Goal: Task Accomplishment & Management: Manage account settings

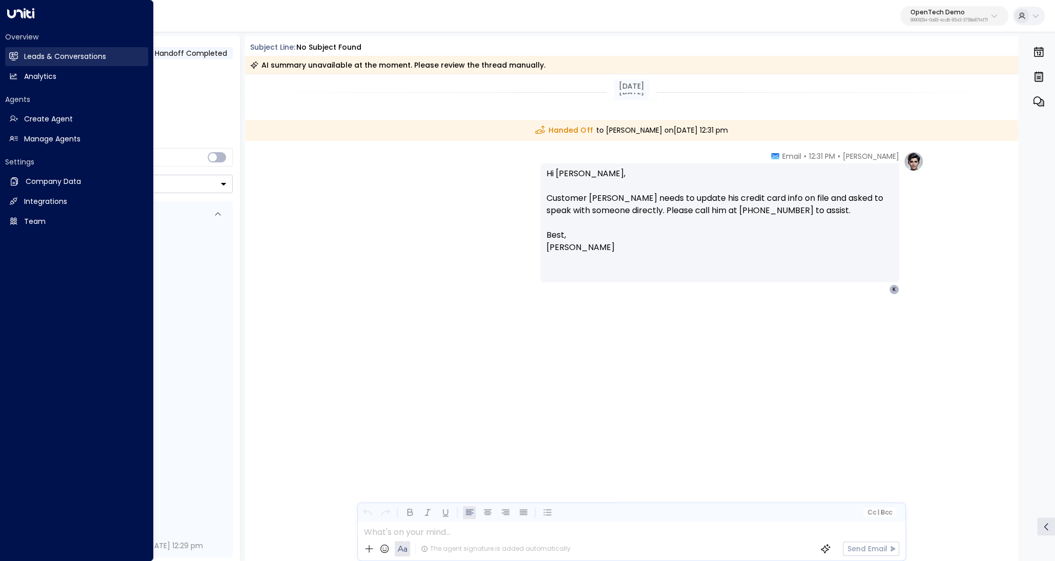
click at [20, 58] on link "Leads & Conversations Leads & Conversations" at bounding box center [76, 56] width 143 height 19
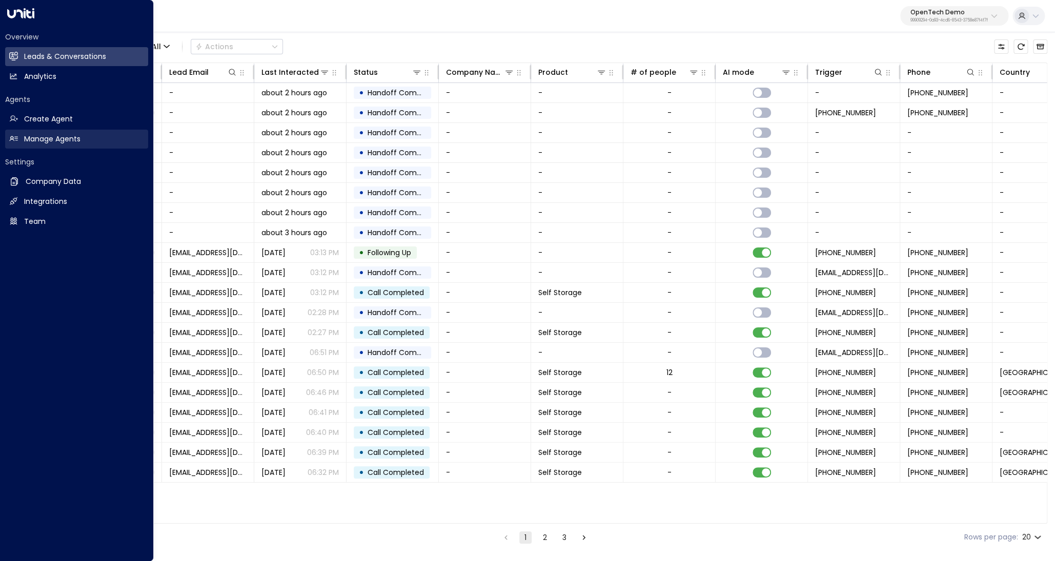
click at [42, 140] on h2 "Manage Agents" at bounding box center [52, 139] width 56 height 11
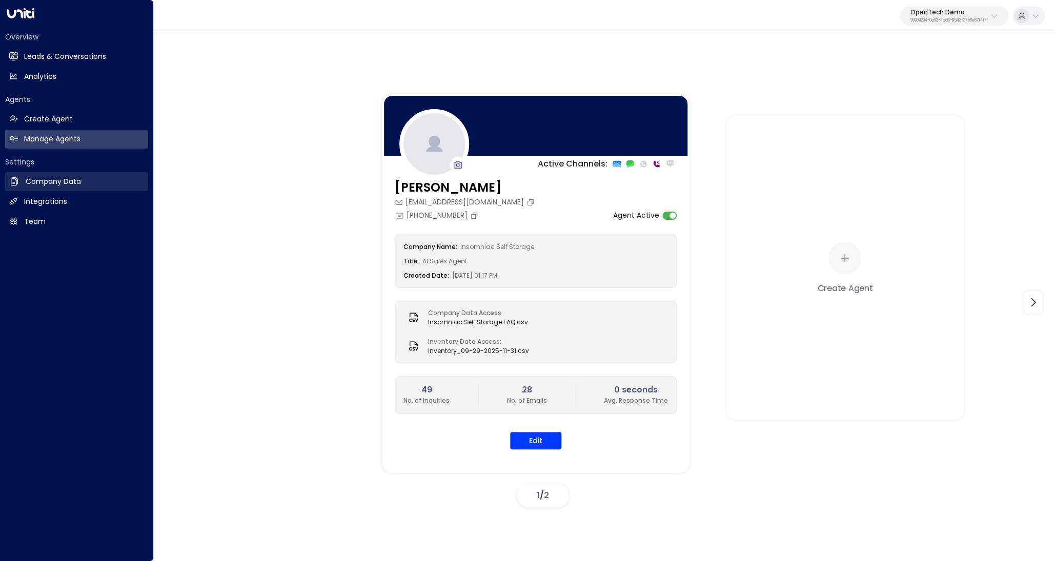
click at [37, 182] on h2 "Company Data" at bounding box center [53, 181] width 55 height 11
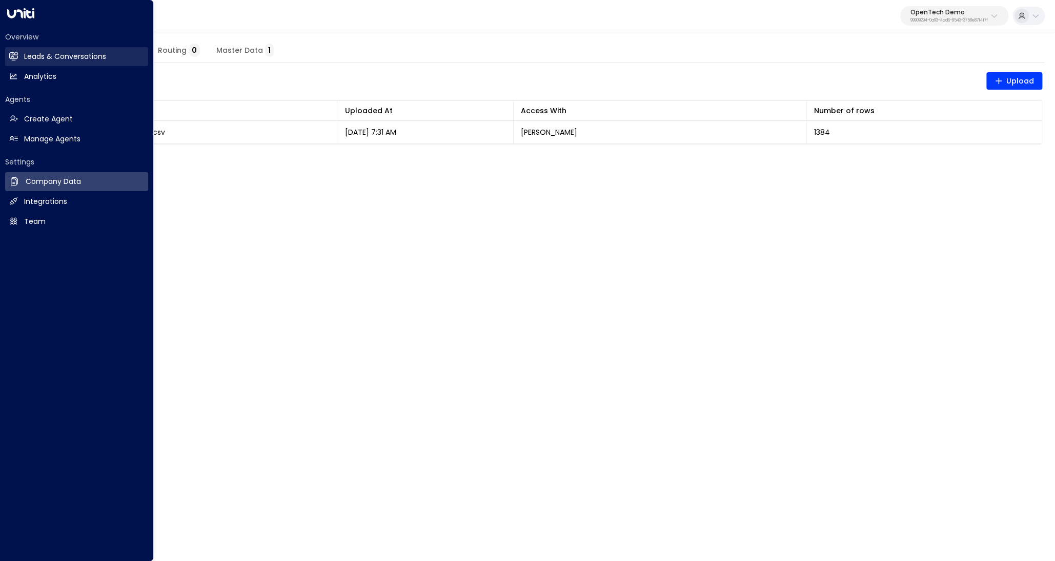
click at [19, 55] on link "Leads & Conversations Leads & Conversations" at bounding box center [76, 56] width 143 height 19
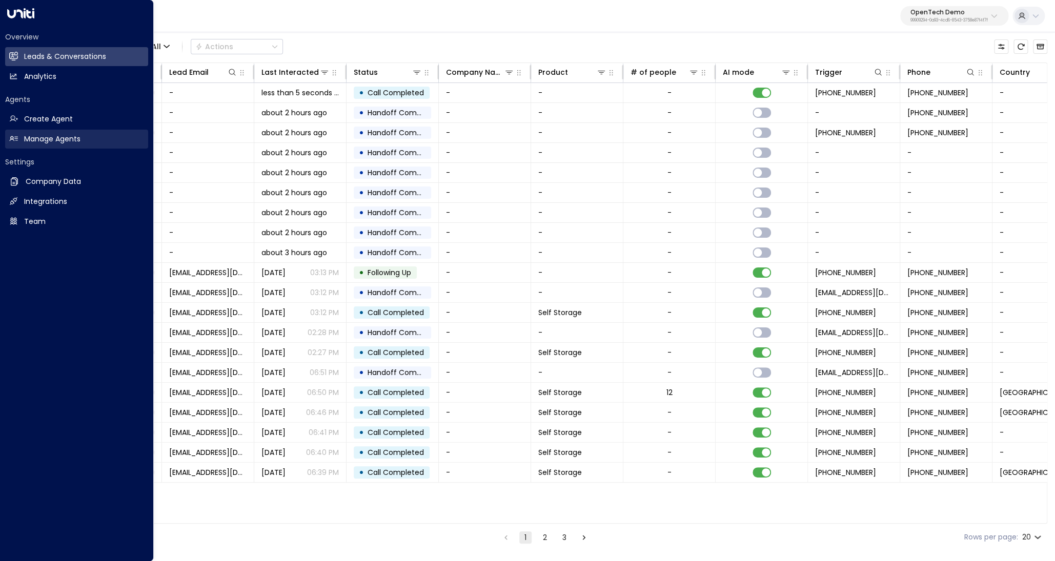
click at [23, 137] on link "Manage Agents Manage Agents" at bounding box center [76, 139] width 143 height 19
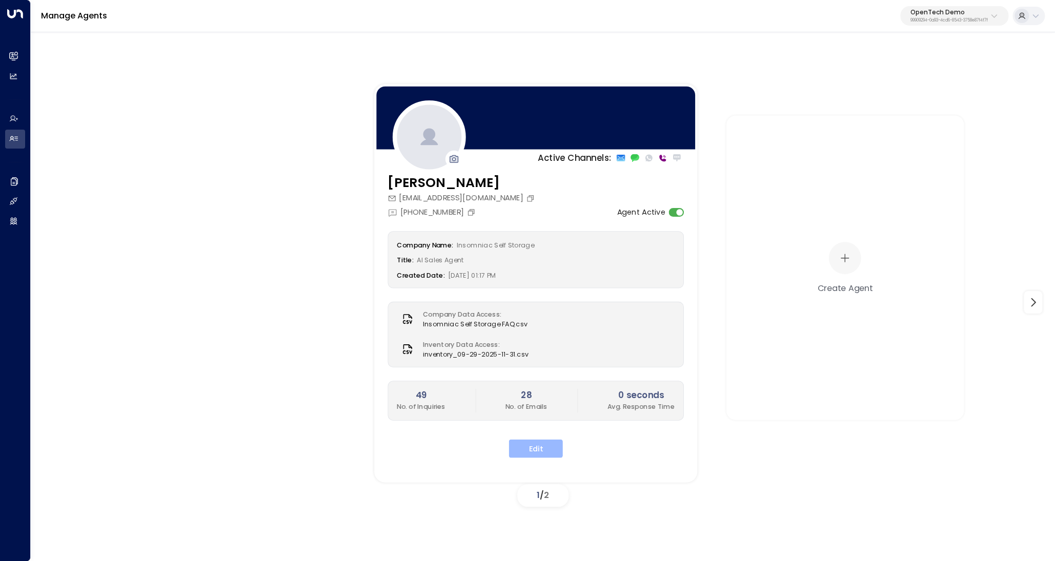
click at [541, 446] on button "Edit" at bounding box center [536, 449] width 54 height 18
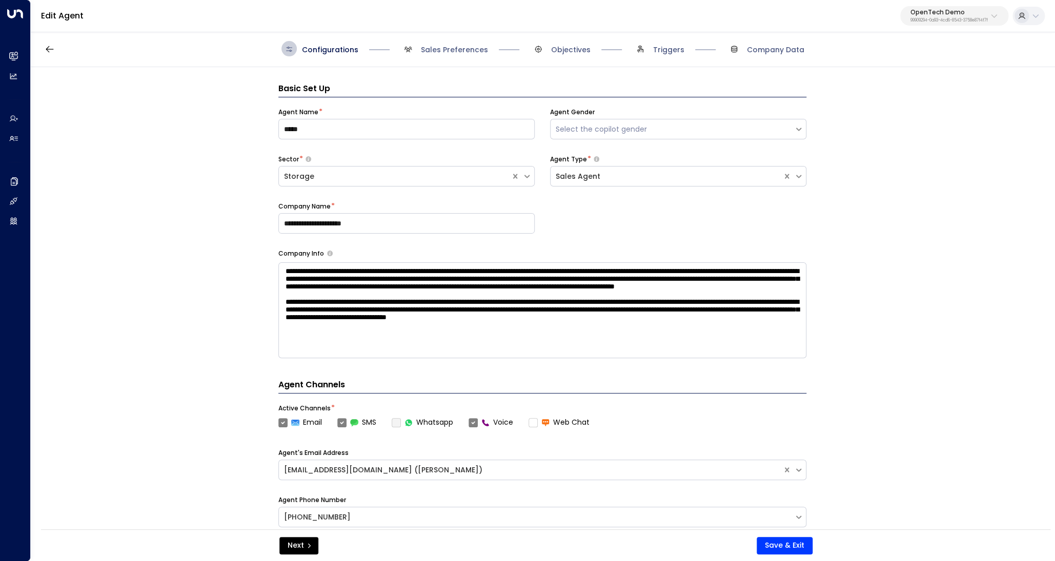
scroll to position [12, 0]
click at [456, 50] on span "Sales Preferences" at bounding box center [454, 50] width 67 height 10
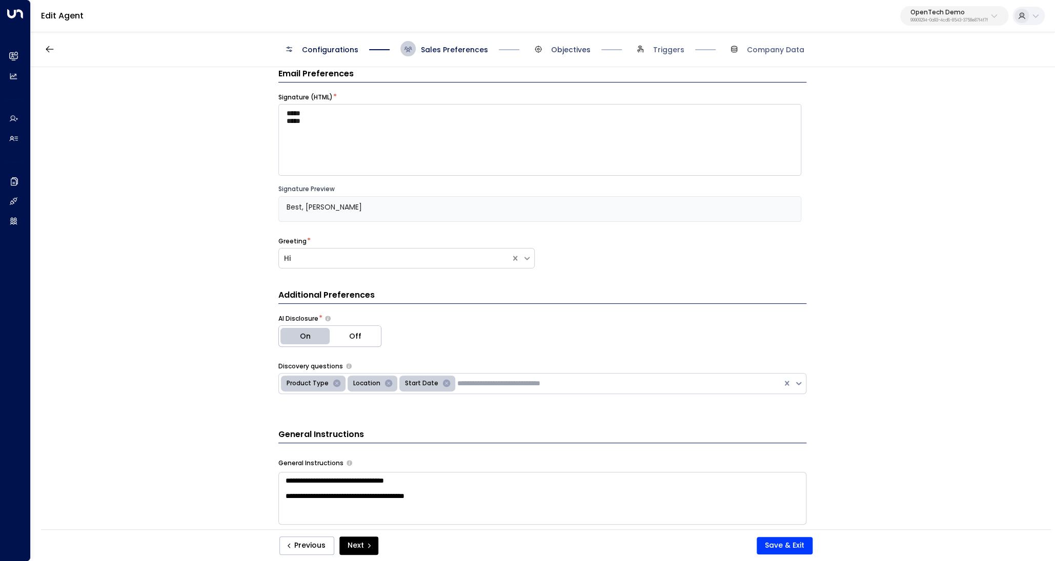
scroll to position [15, 0]
click at [565, 49] on span "Objectives" at bounding box center [570, 50] width 39 height 10
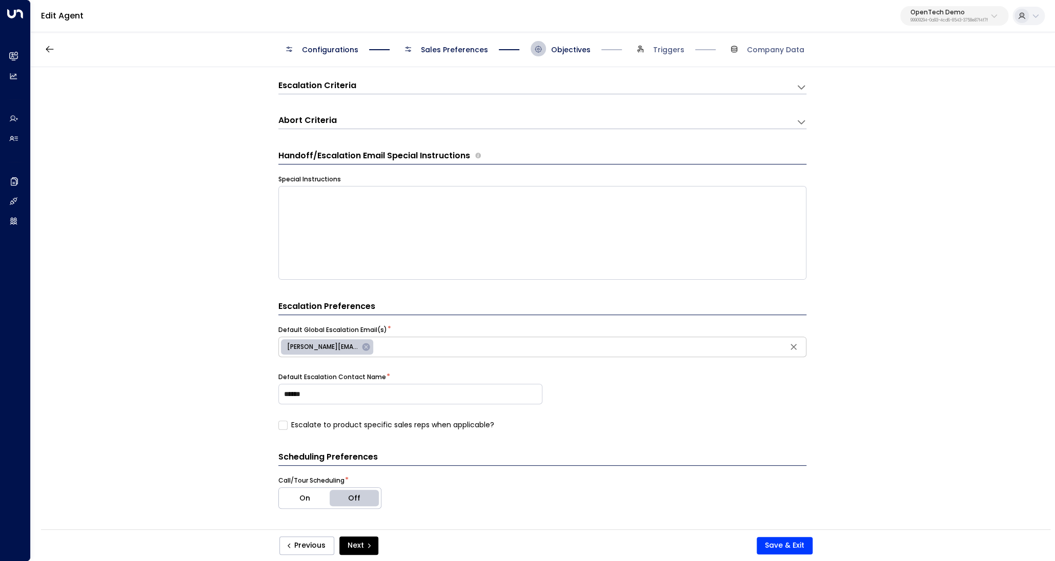
scroll to position [0, 0]
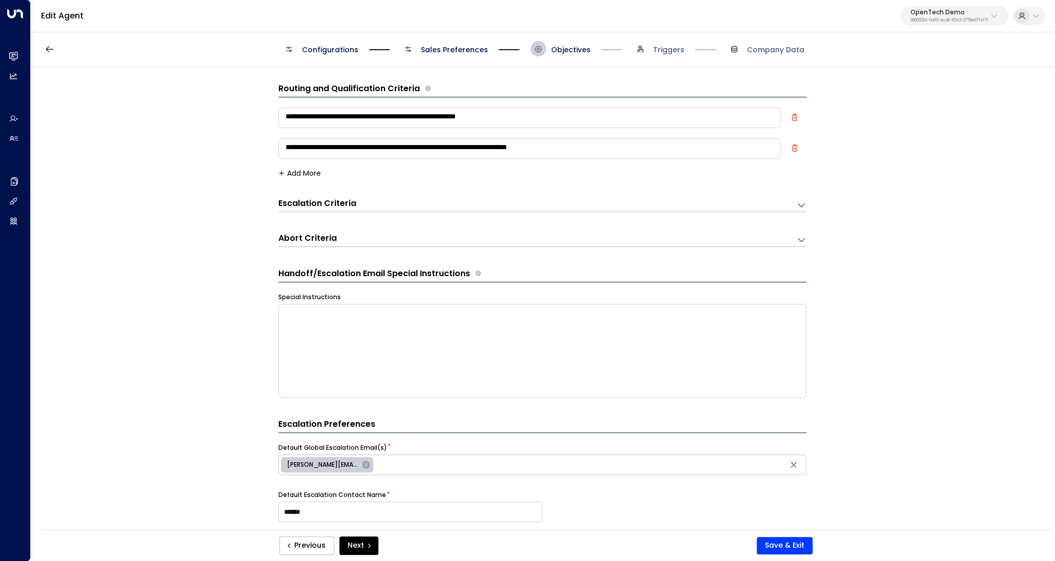
click at [479, 56] on span "Sales Preferences" at bounding box center [444, 48] width 88 height 15
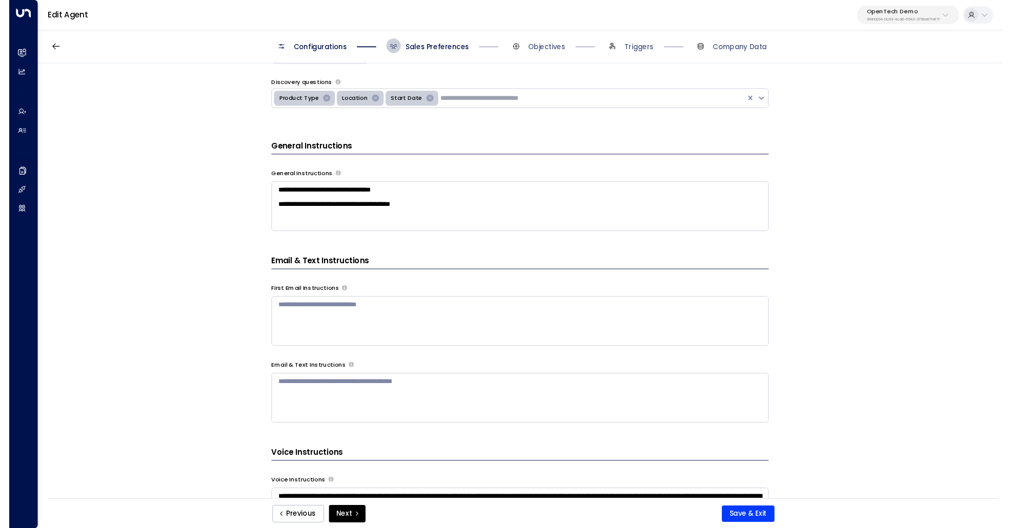
scroll to position [303, 0]
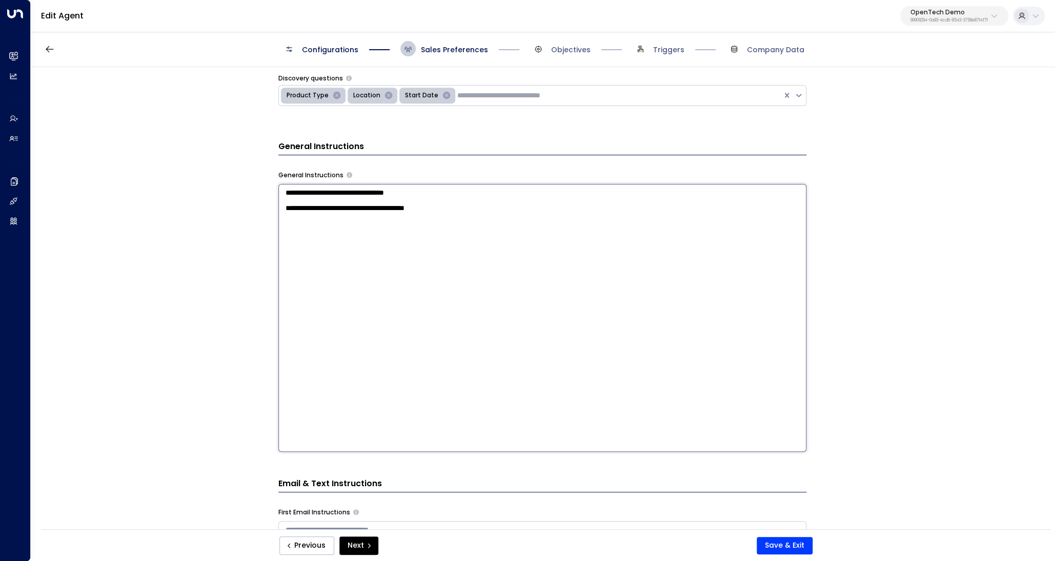
click at [494, 219] on textarea "**********" at bounding box center [542, 318] width 528 height 268
type textarea "**********"
click at [784, 540] on button "Save & Exit" at bounding box center [785, 545] width 56 height 17
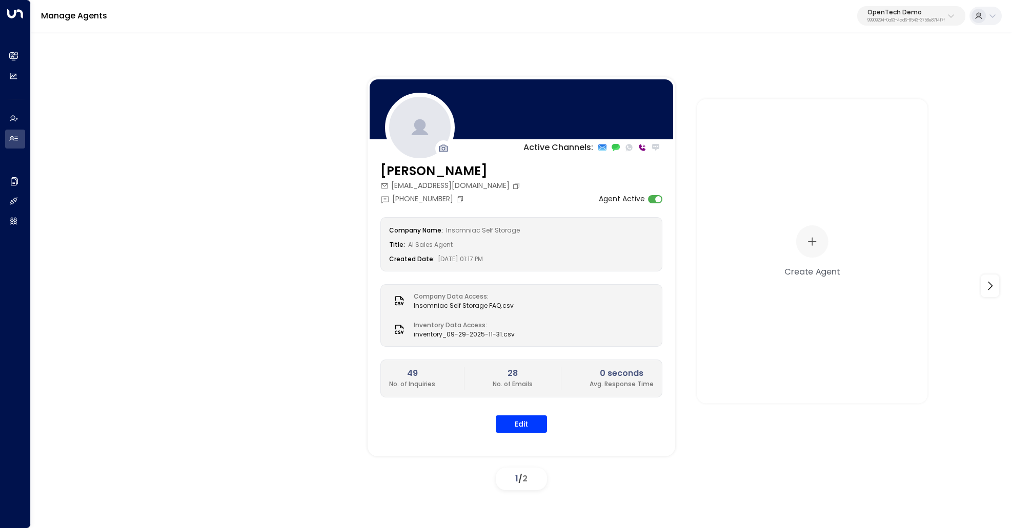
click at [213, 156] on div "Active Channels: Megan insomniacselfstorage@gmail.com +1 (602) 737-0389 Agent A…" at bounding box center [521, 285] width 930 height 417
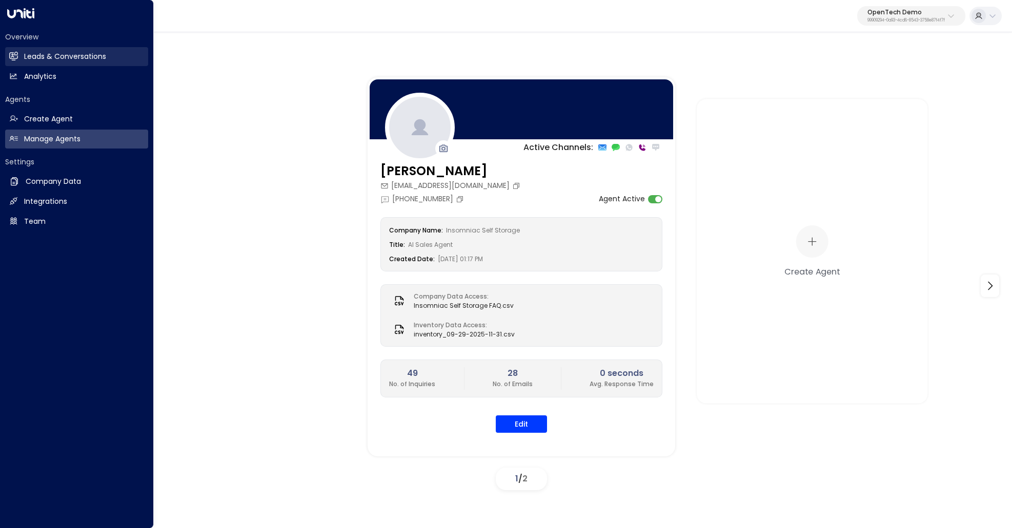
click at [20, 60] on link "Leads & Conversations Leads & Conversations" at bounding box center [76, 56] width 143 height 19
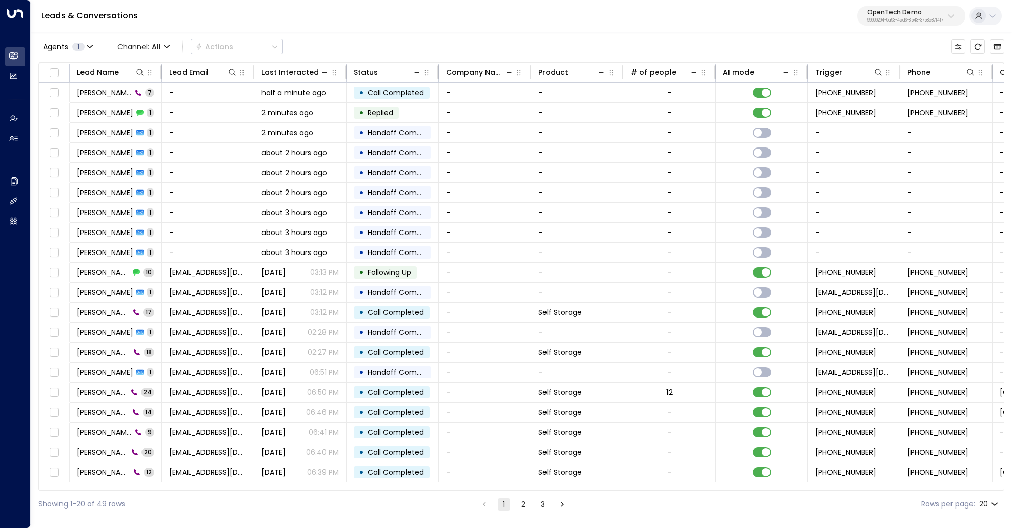
click at [329, 44] on div "Agents 1 Channel: All Actions" at bounding box center [521, 47] width 966 height 22
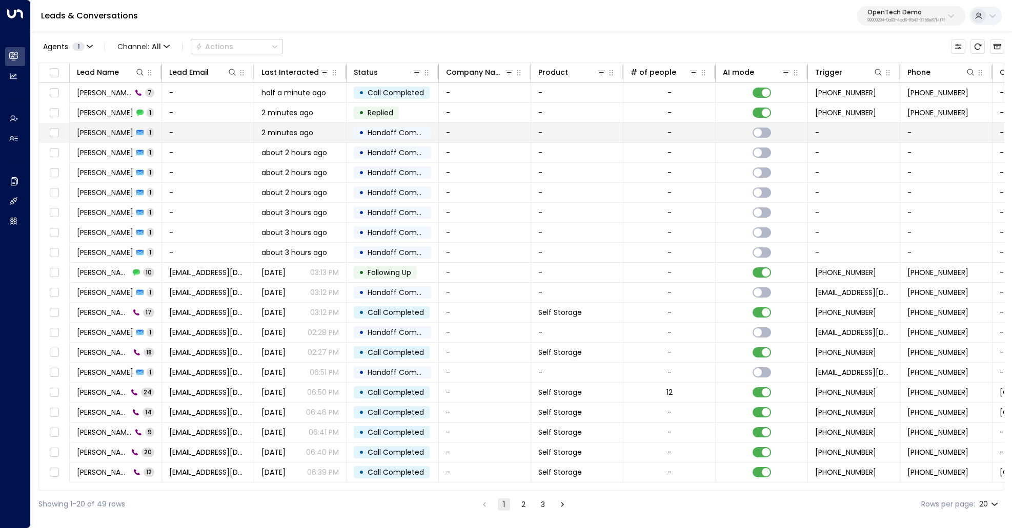
click at [154, 132] on td "James 1" at bounding box center [116, 132] width 92 height 19
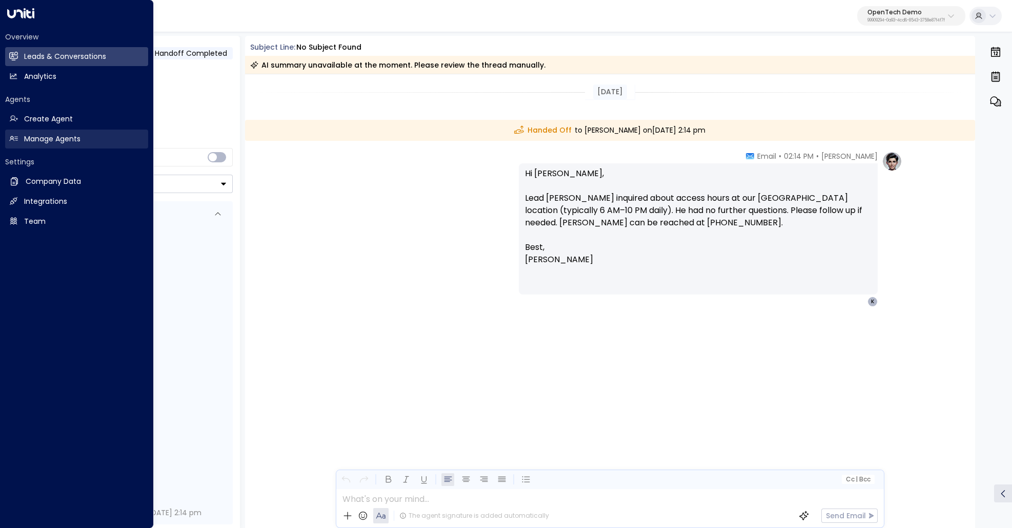
click at [42, 139] on h2 "Manage Agents" at bounding box center [52, 139] width 56 height 11
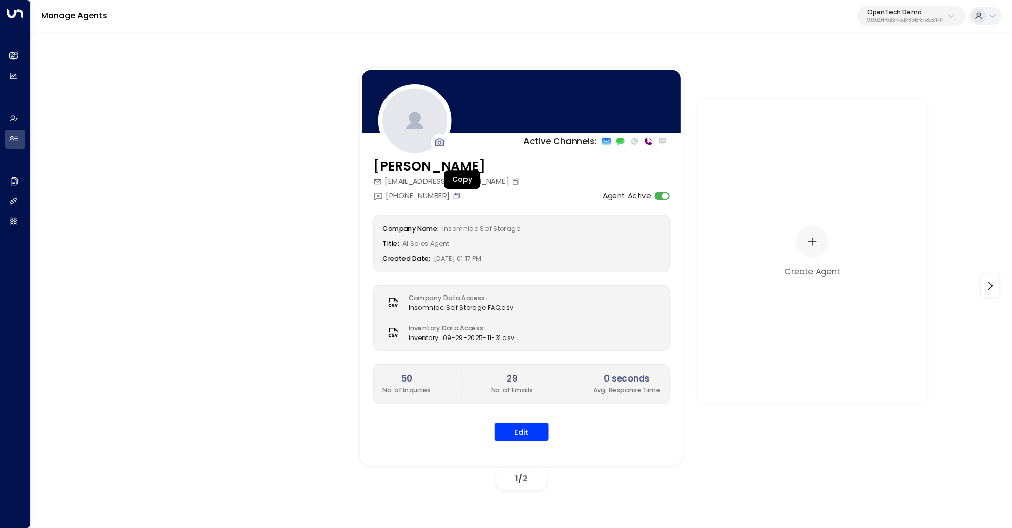
click at [460, 196] on icon "Copy" at bounding box center [457, 195] width 9 height 9
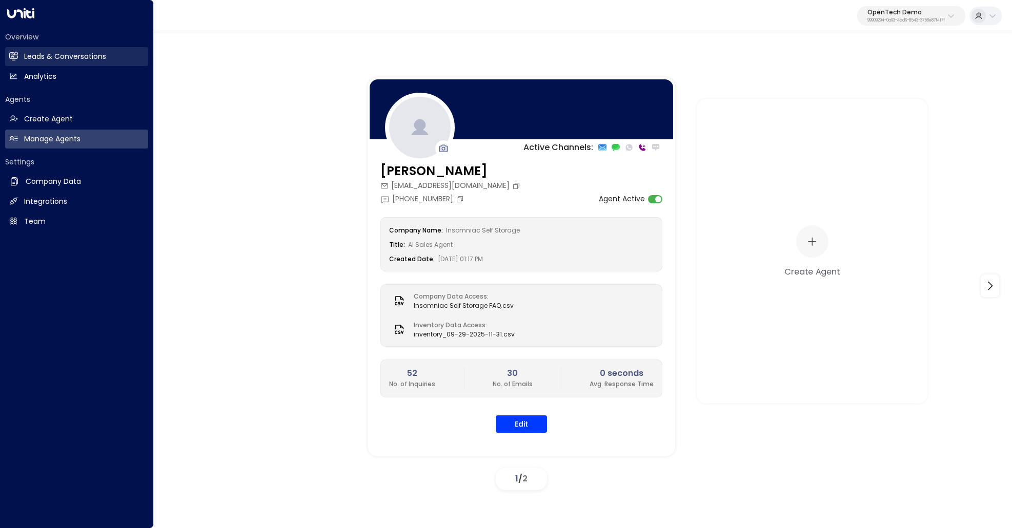
click at [91, 50] on link "Leads & Conversations Leads & Conversations" at bounding box center [76, 56] width 143 height 19
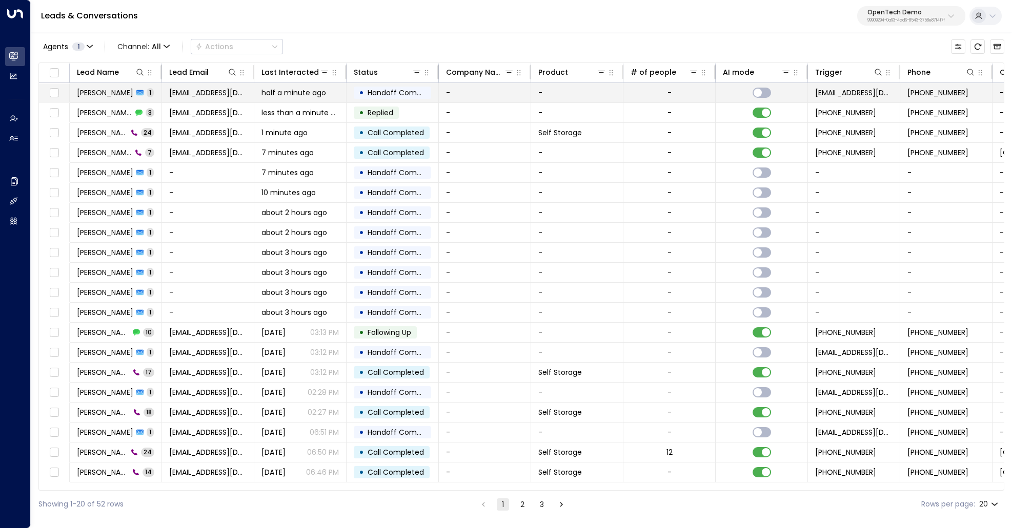
click at [109, 94] on div "Jim Lake 1" at bounding box center [115, 93] width 77 height 10
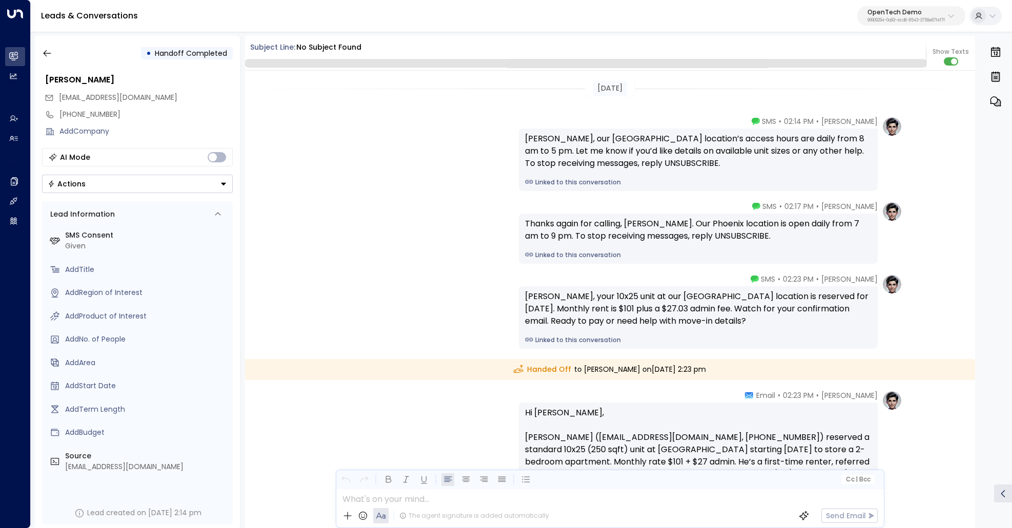
scroll to position [119, 0]
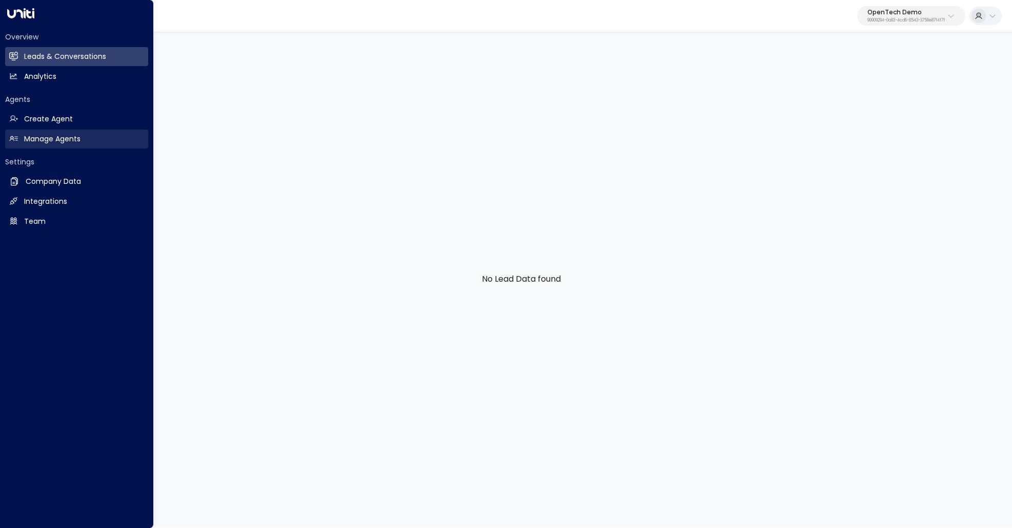
click at [78, 136] on h2 "Manage Agents" at bounding box center [52, 139] width 56 height 11
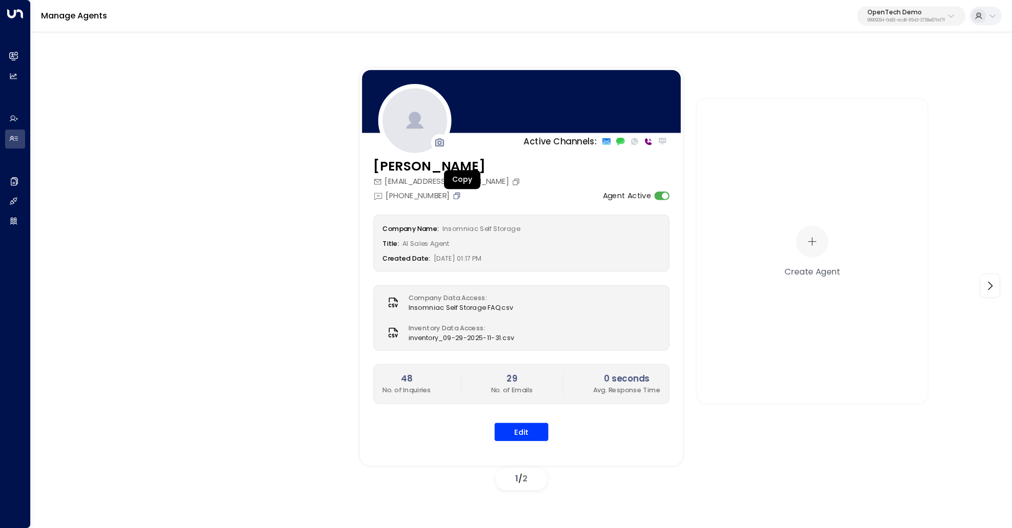
click at [461, 196] on icon "Copy" at bounding box center [457, 195] width 9 height 9
click at [529, 423] on button "Edit" at bounding box center [522, 432] width 54 height 18
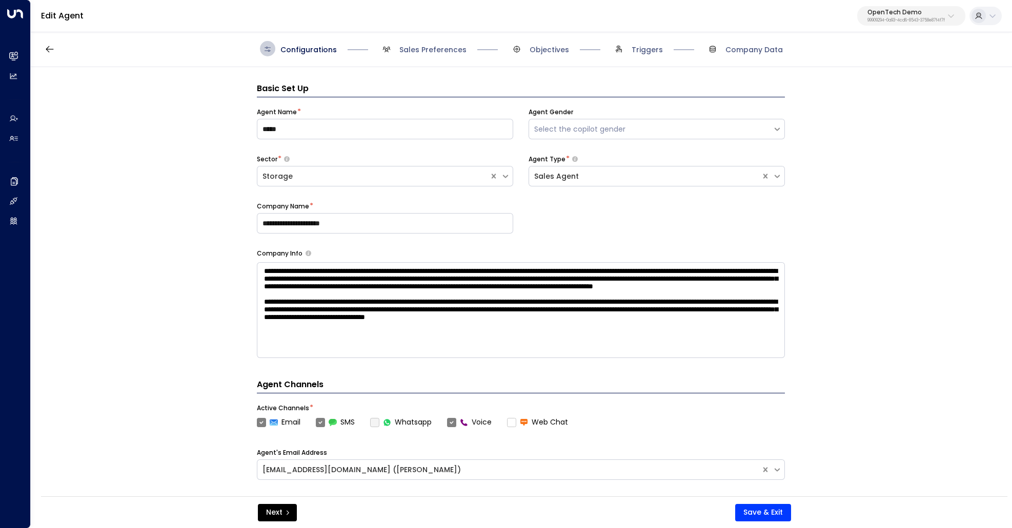
click at [421, 44] on span "Sales Preferences" at bounding box center [423, 48] width 88 height 15
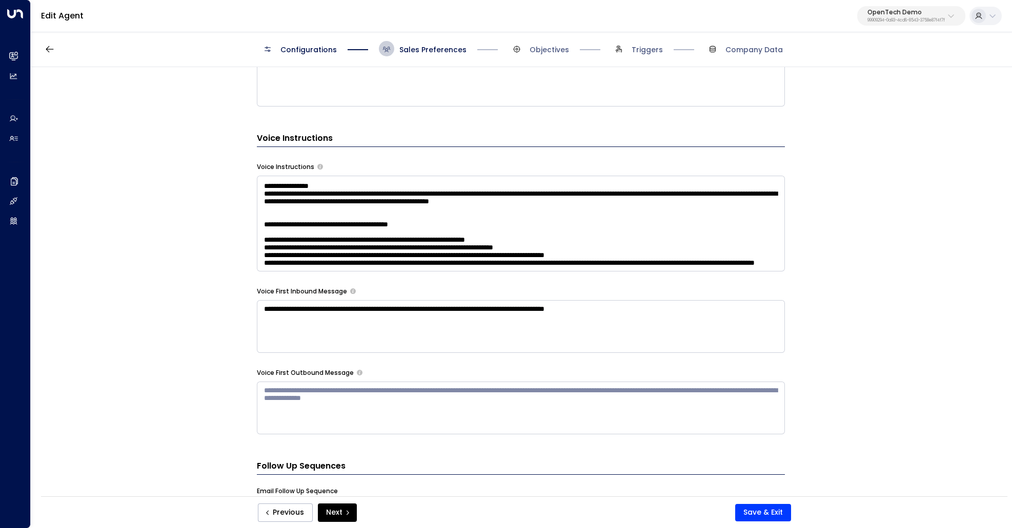
scroll to position [1273, 0]
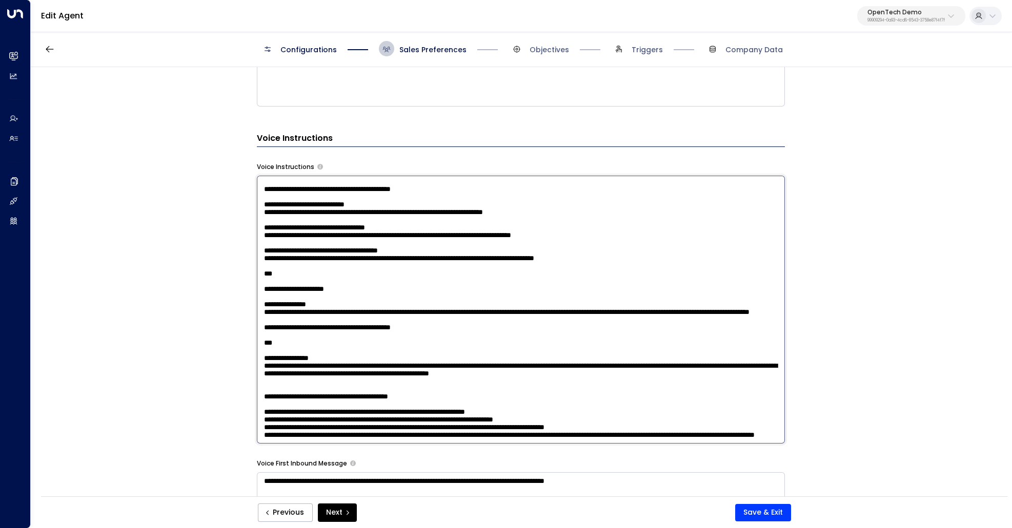
click at [437, 255] on textarea at bounding box center [521, 310] width 528 height 268
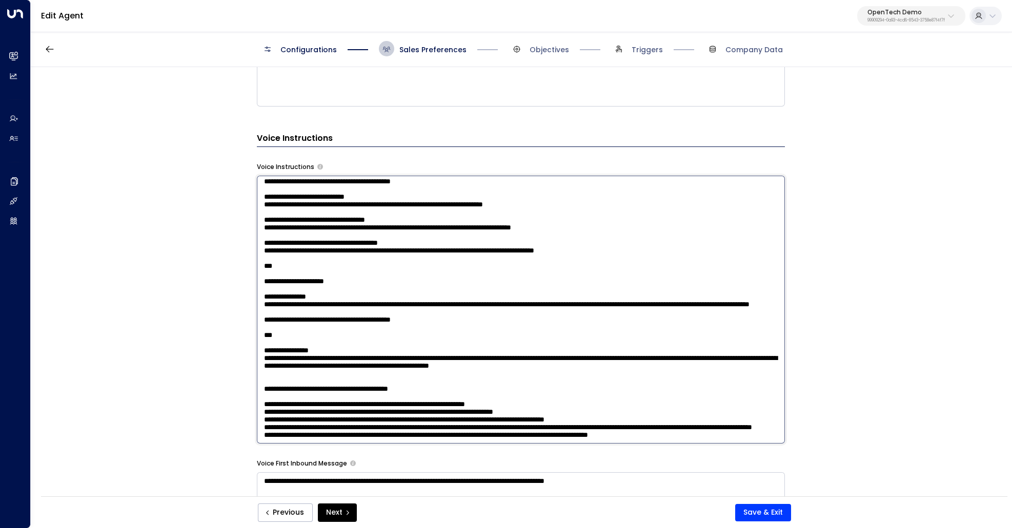
click at [416, 430] on textarea at bounding box center [521, 310] width 528 height 268
click at [627, 430] on textarea at bounding box center [521, 310] width 528 height 268
click at [336, 418] on textarea at bounding box center [521, 310] width 528 height 268
type textarea "**********"
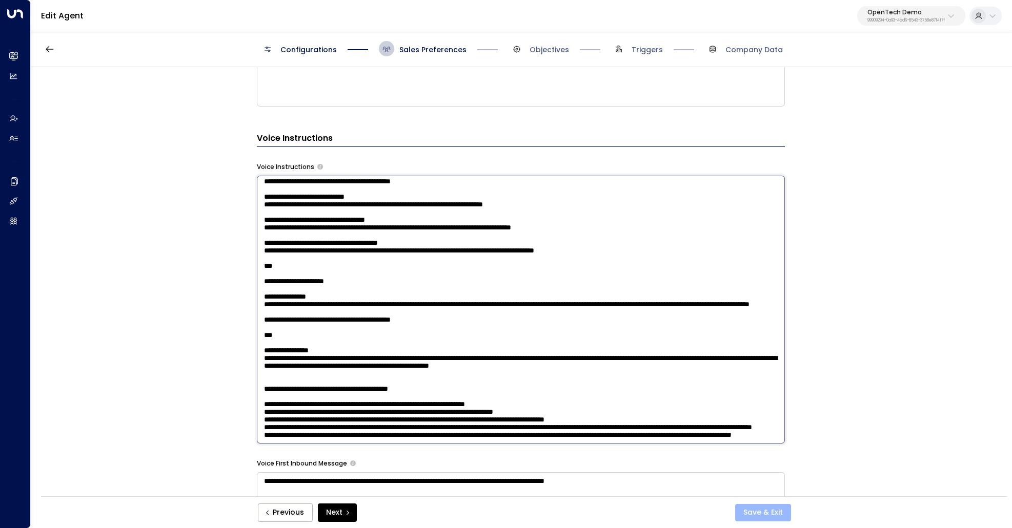
click at [771, 508] on button "Save & Exit" at bounding box center [763, 512] width 56 height 17
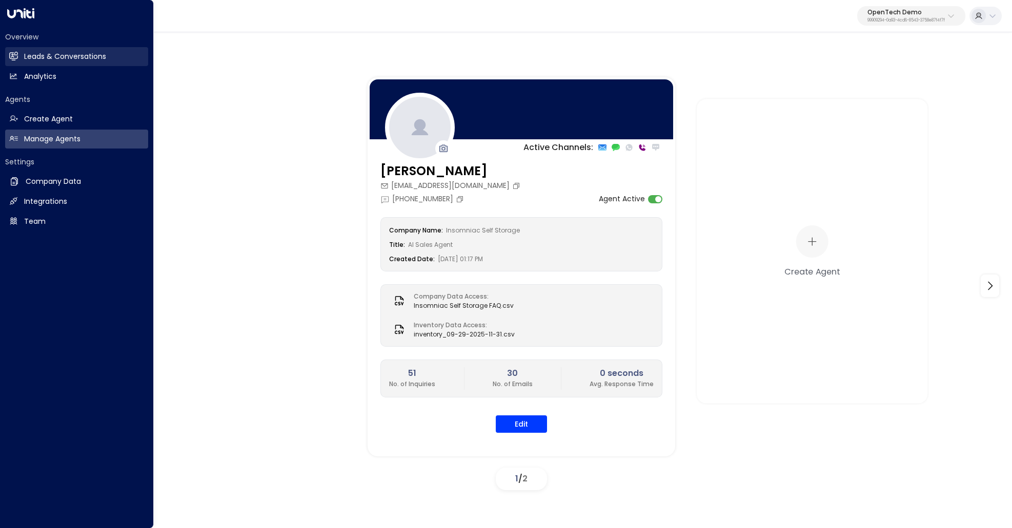
click at [15, 54] on icon at bounding box center [13, 56] width 9 height 9
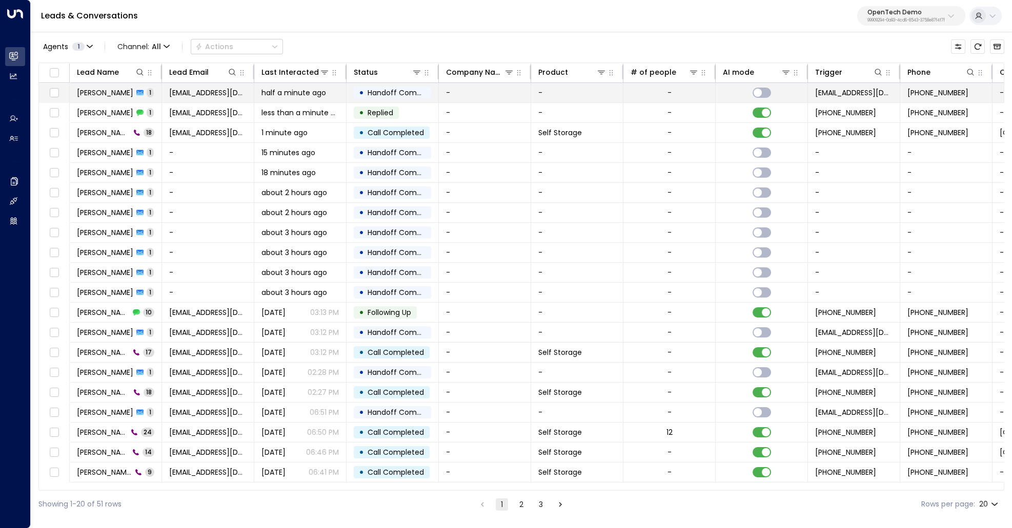
click at [83, 94] on span "[PERSON_NAME]" at bounding box center [105, 93] width 56 height 10
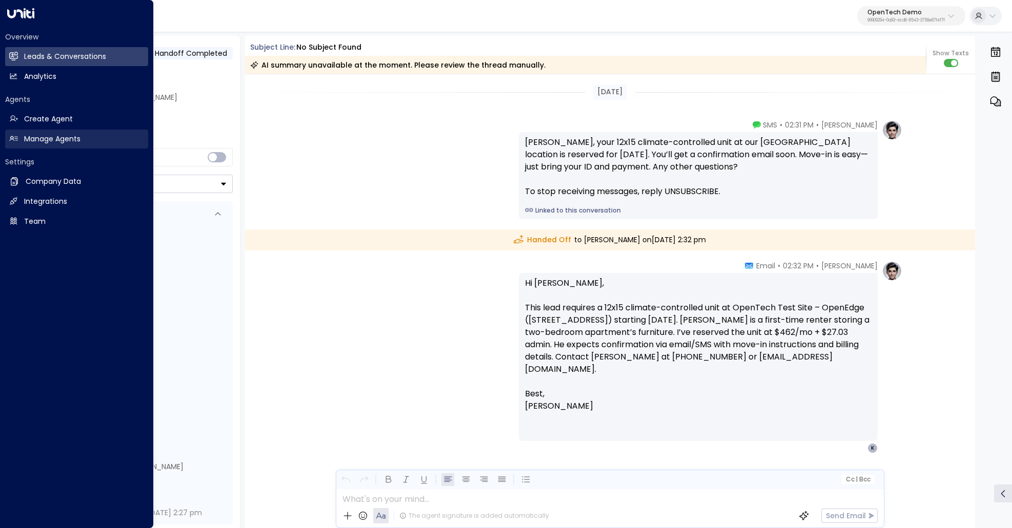
click at [27, 140] on h2 "Manage Agents" at bounding box center [52, 139] width 56 height 11
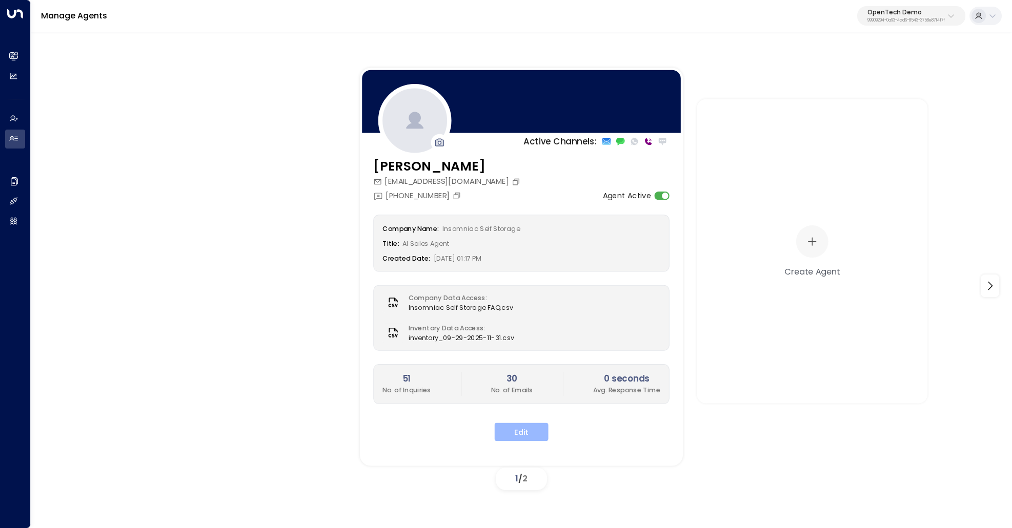
click at [519, 423] on button "Edit" at bounding box center [522, 432] width 54 height 18
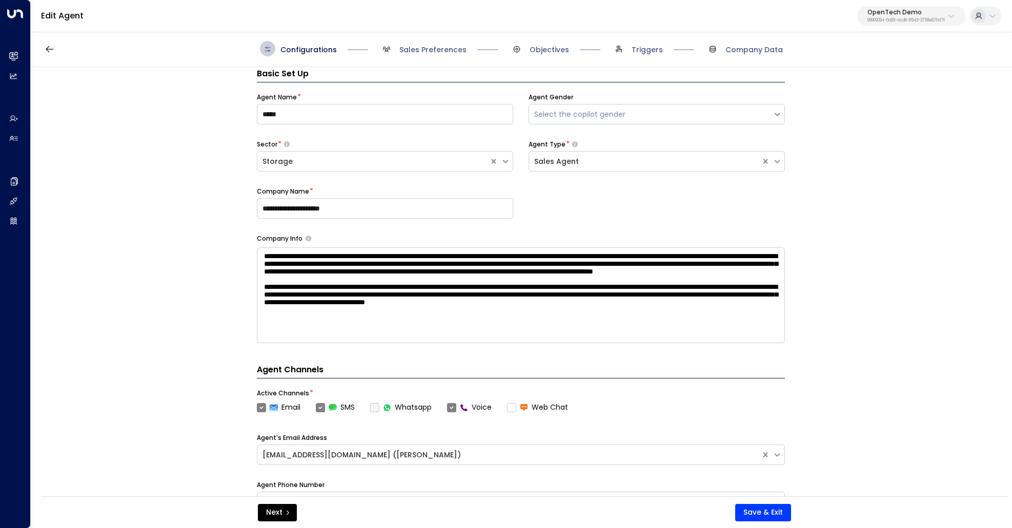
scroll to position [15, 0]
click at [425, 47] on span "Sales Preferences" at bounding box center [432, 50] width 67 height 10
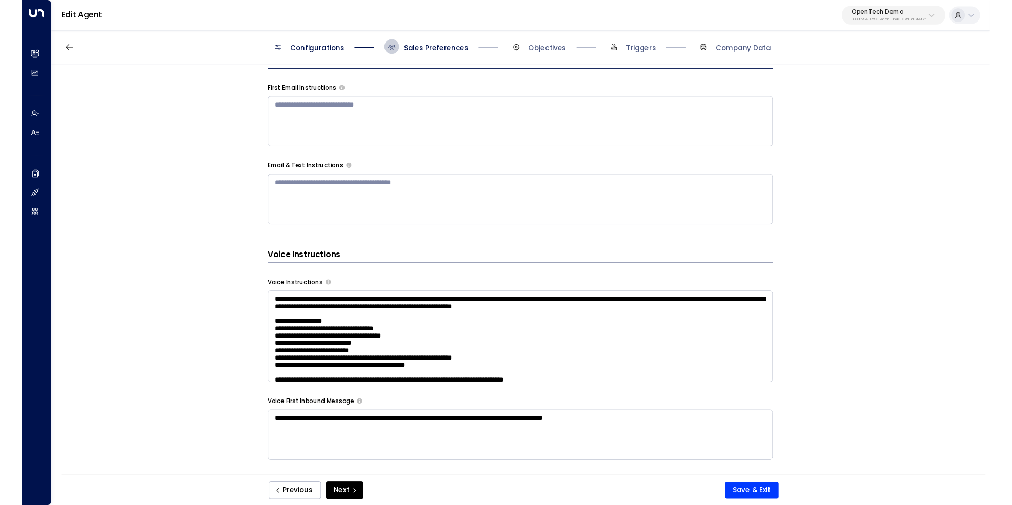
scroll to position [566, 0]
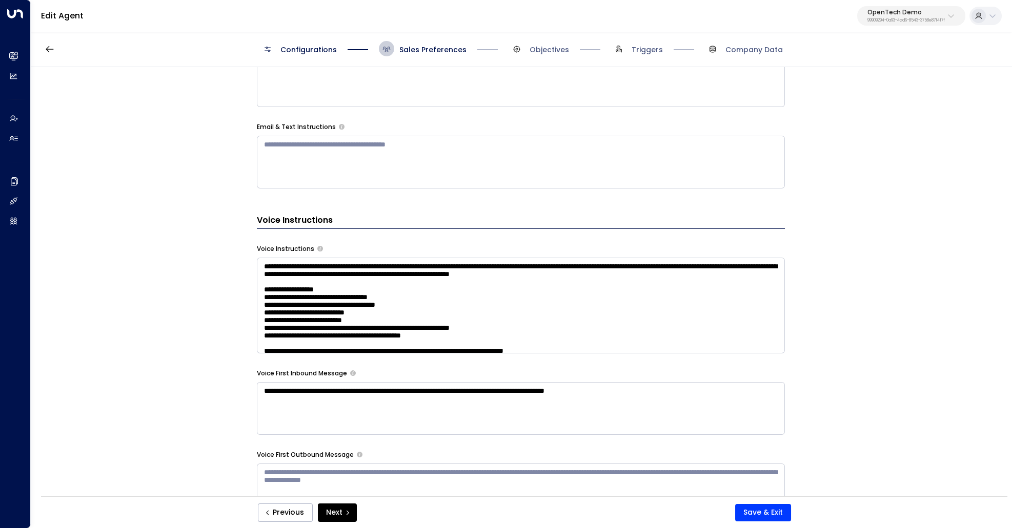
click at [867, 350] on div "**********" at bounding box center [521, 285] width 980 height 436
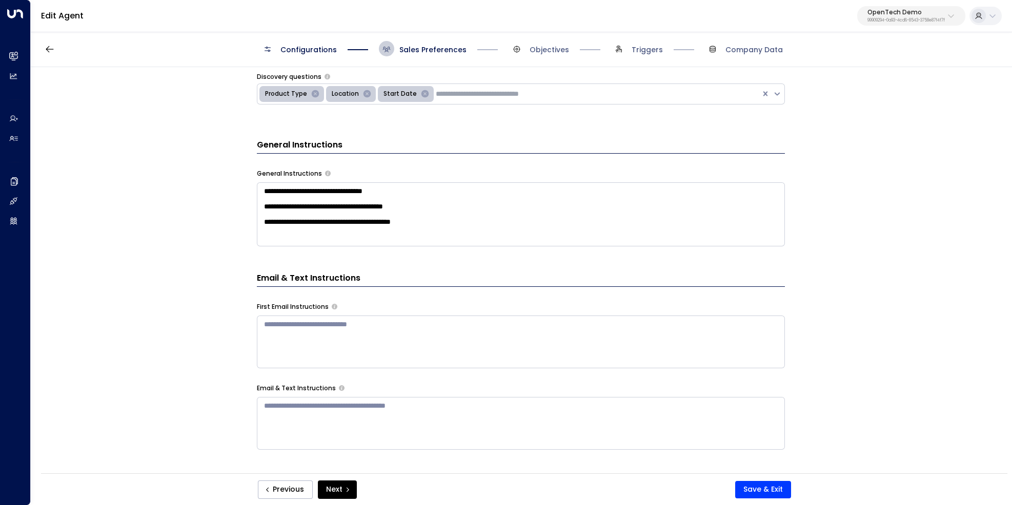
scroll to position [593, 0]
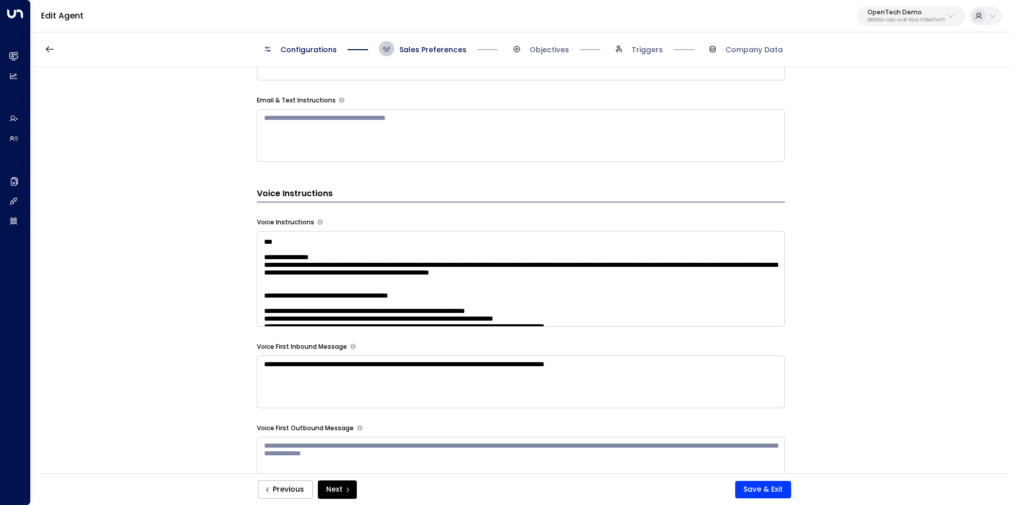
click at [657, 297] on textarea at bounding box center [521, 279] width 528 height 96
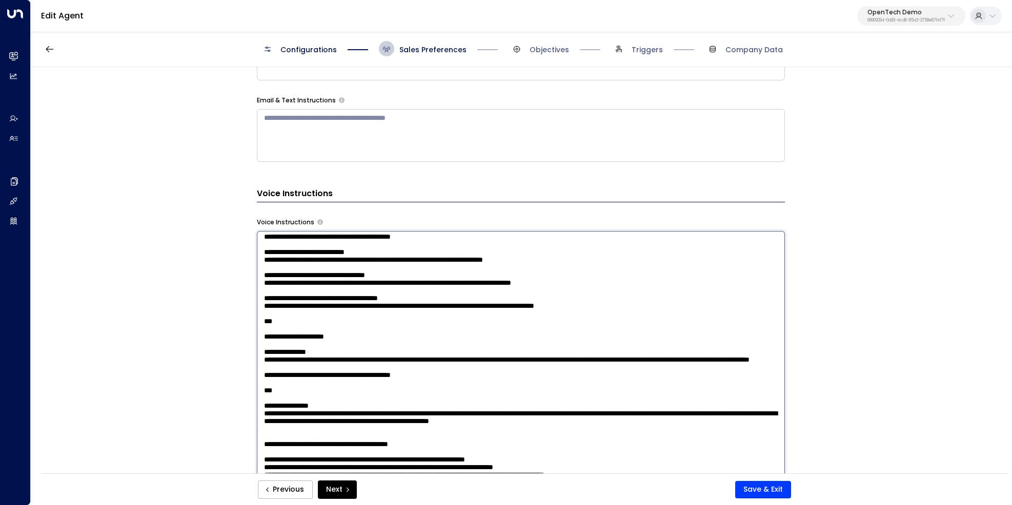
click at [392, 290] on textarea at bounding box center [521, 365] width 528 height 268
click at [584, 275] on textarea at bounding box center [521, 365] width 528 height 268
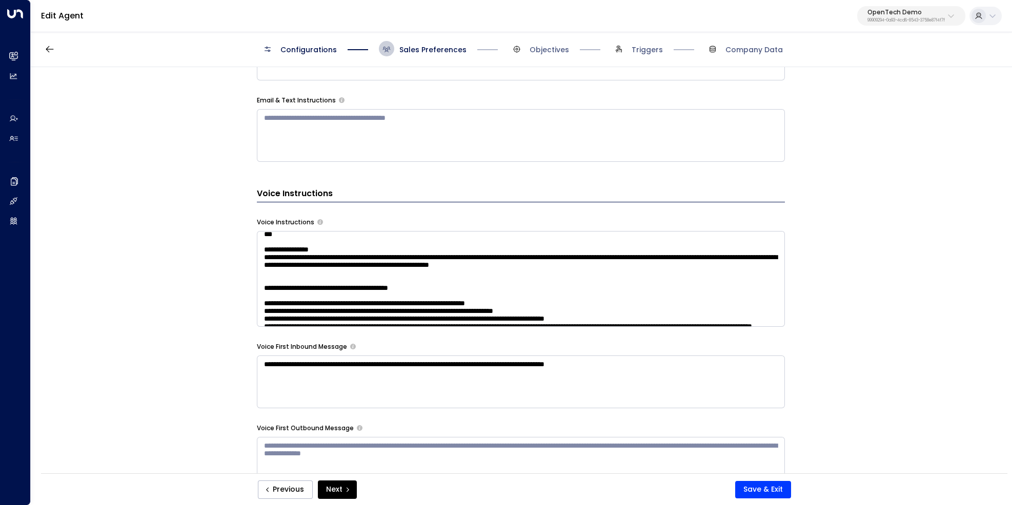
scroll to position [962, 0]
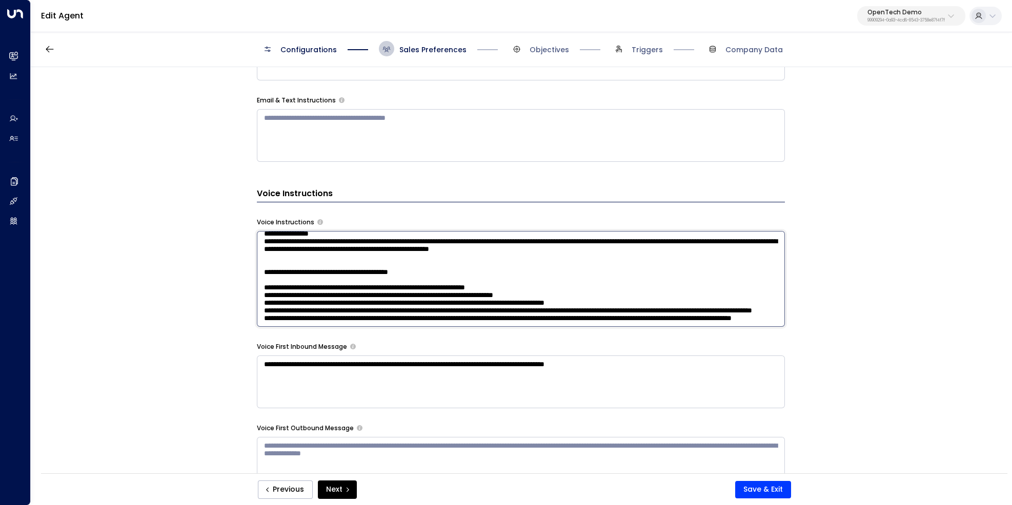
click at [305, 274] on textarea at bounding box center [521, 279] width 528 height 96
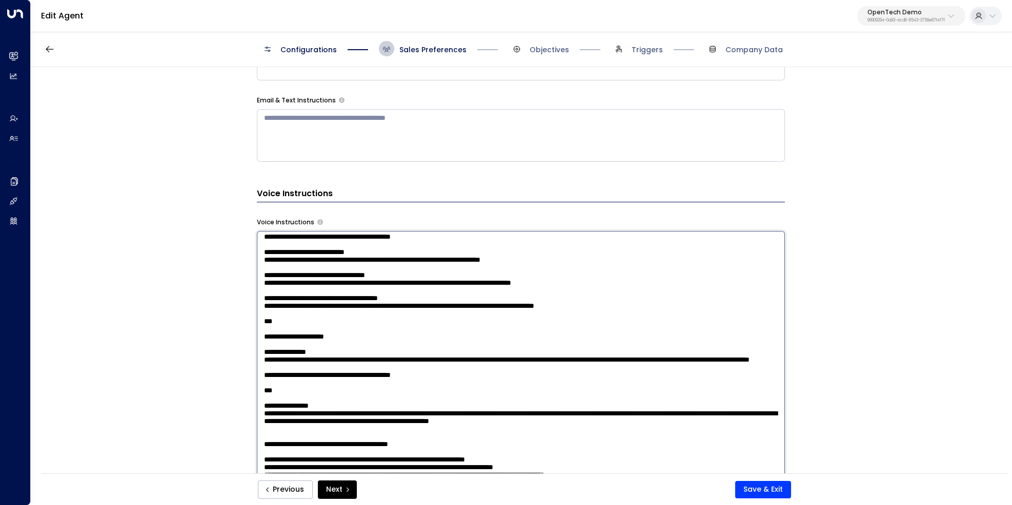
click at [418, 286] on textarea at bounding box center [521, 365] width 528 height 268
drag, startPoint x: 505, startPoint y: 309, endPoint x: 602, endPoint y: 309, distance: 96.9
click at [602, 309] on textarea at bounding box center [521, 365] width 528 height 268
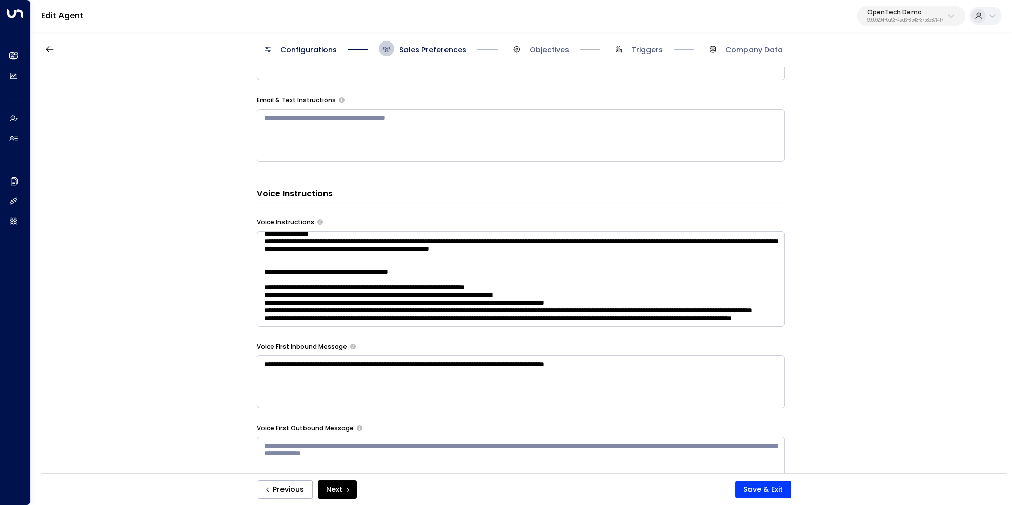
scroll to position [1016, 0]
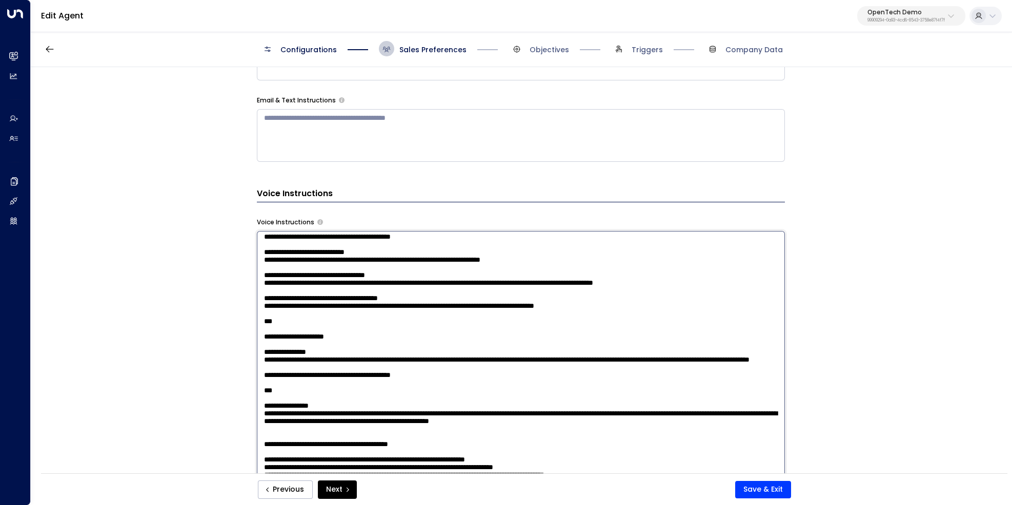
drag, startPoint x: 510, startPoint y: 286, endPoint x: 633, endPoint y: 288, distance: 122.5
click at [633, 288] on textarea at bounding box center [521, 365] width 528 height 268
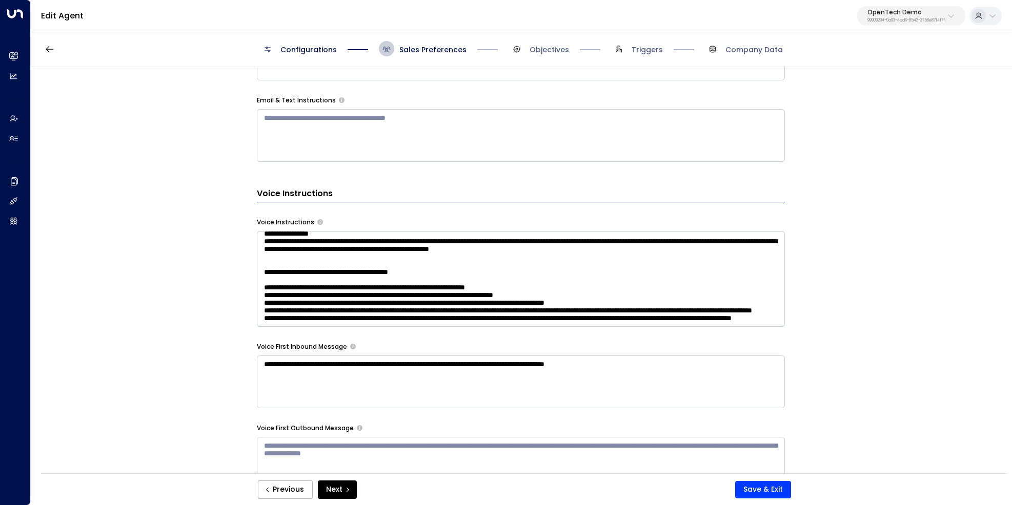
scroll to position [1114, 0]
click at [366, 274] on textarea at bounding box center [521, 279] width 528 height 96
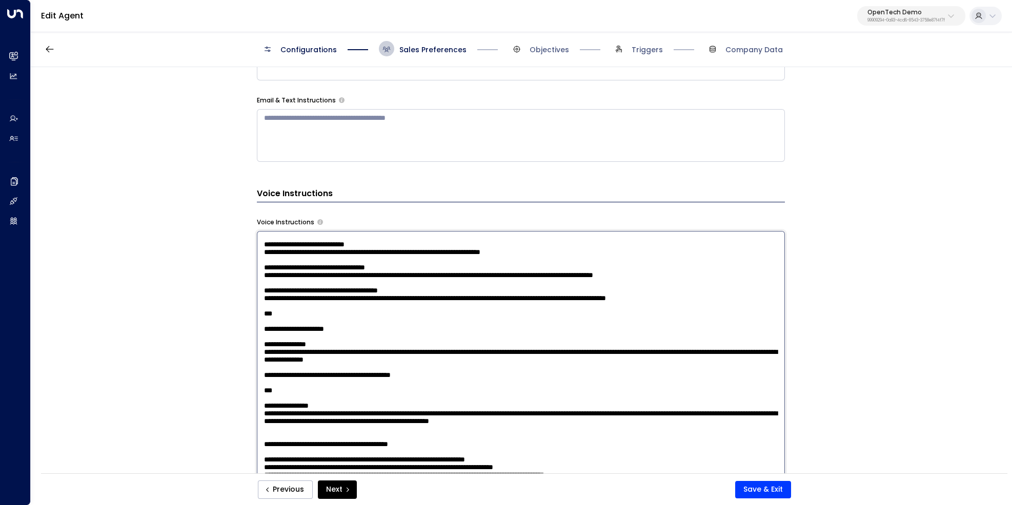
click at [668, 271] on textarea at bounding box center [521, 365] width 528 height 268
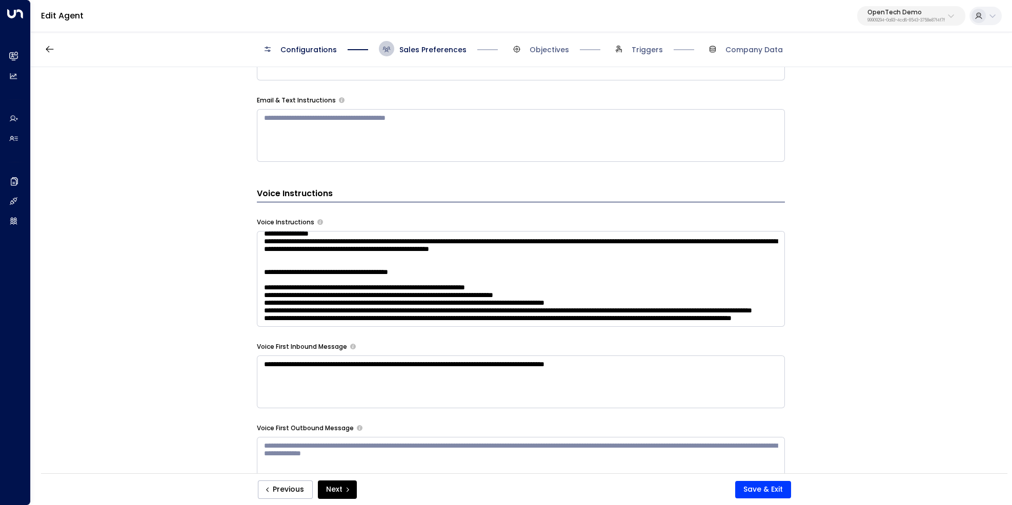
click at [613, 273] on textarea at bounding box center [521, 279] width 528 height 96
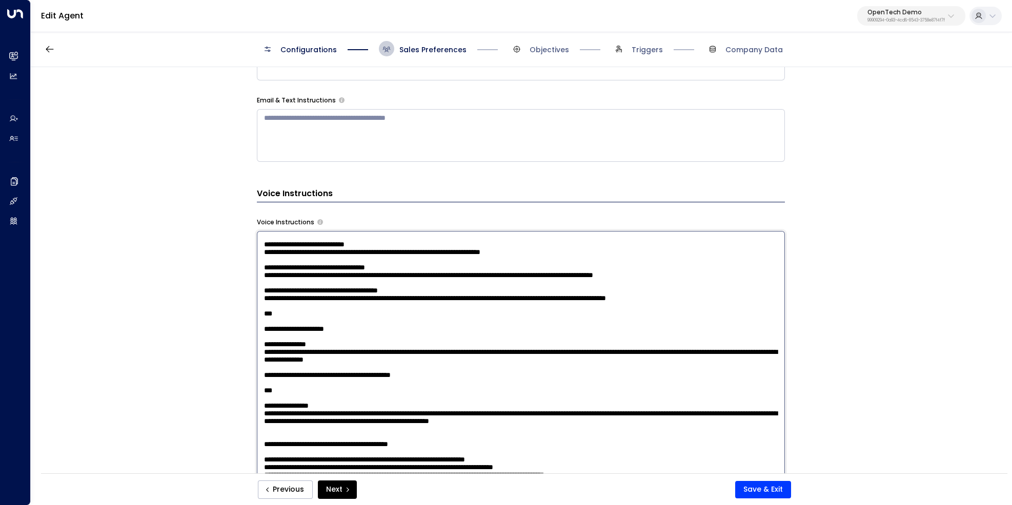
scroll to position [1122, 0]
click at [613, 273] on textarea at bounding box center [521, 365] width 528 height 268
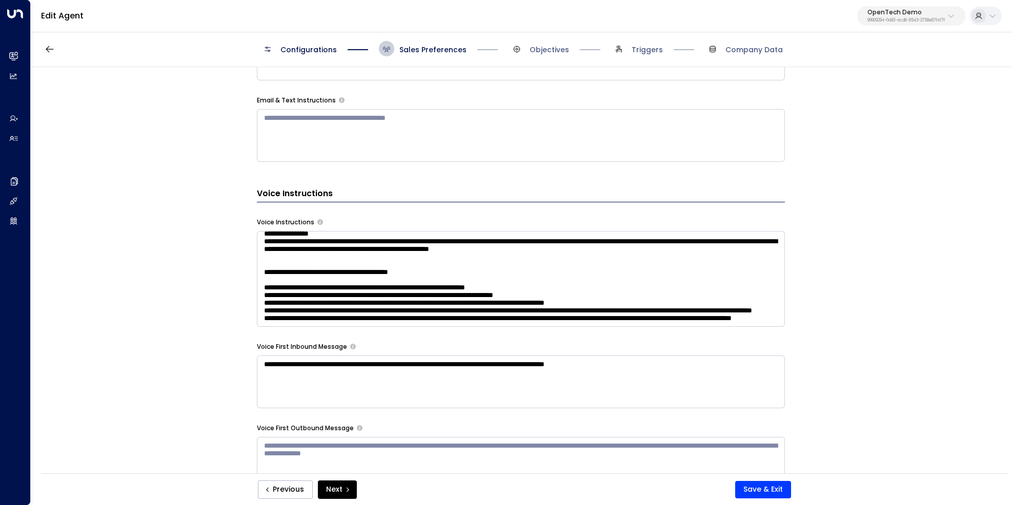
scroll to position [1277, 0]
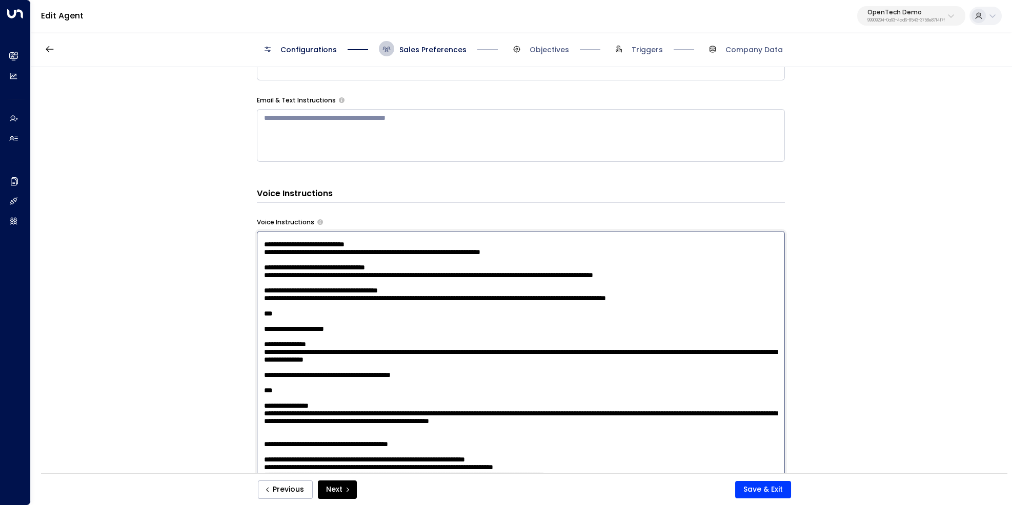
click at [373, 266] on textarea at bounding box center [521, 365] width 528 height 268
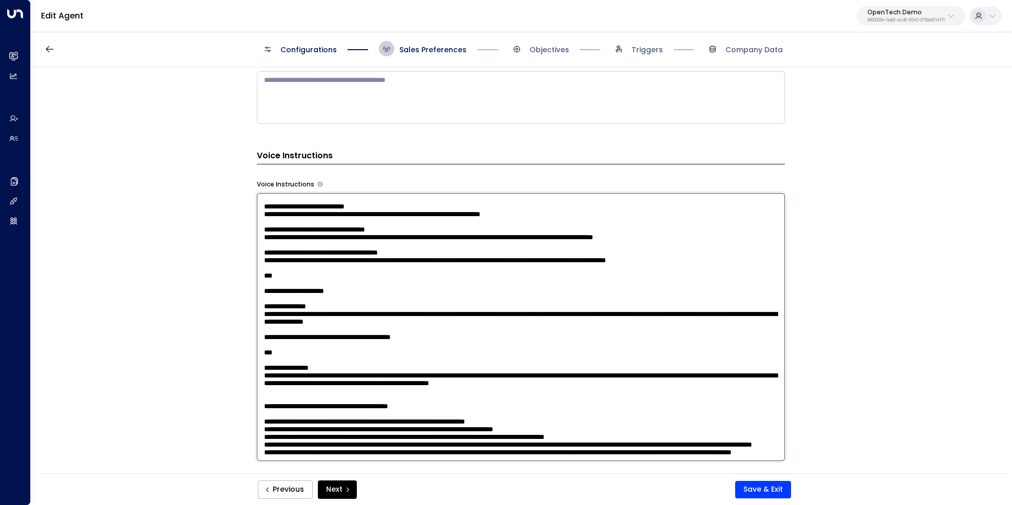
scroll to position [631, 0]
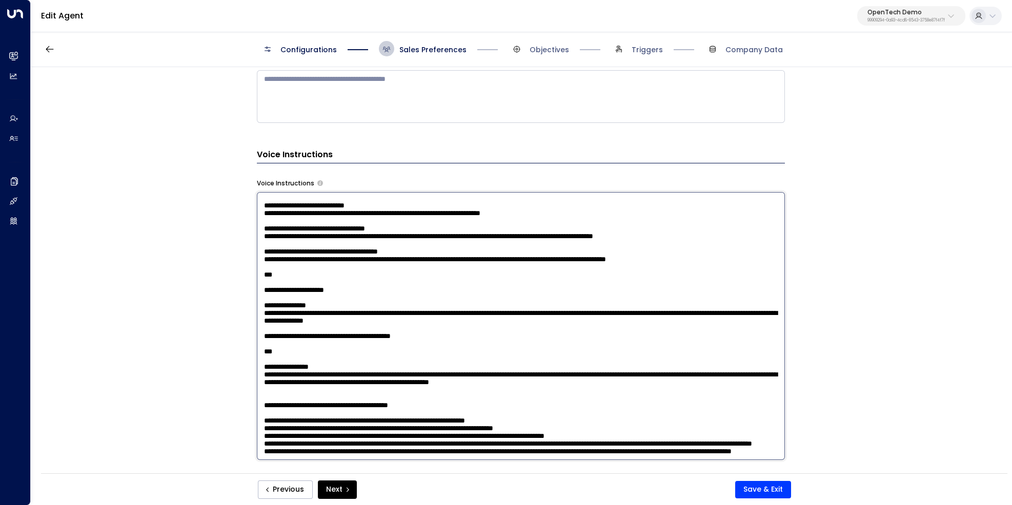
click at [405, 392] on textarea at bounding box center [521, 326] width 528 height 268
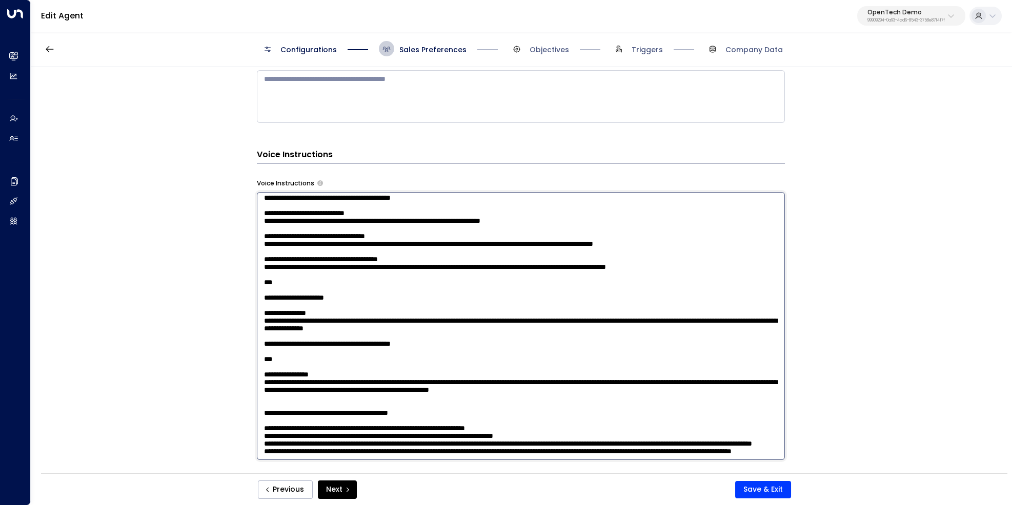
scroll to position [1111, 0]
type textarea "**********"
click at [763, 488] on button "Save & Exit" at bounding box center [763, 489] width 56 height 17
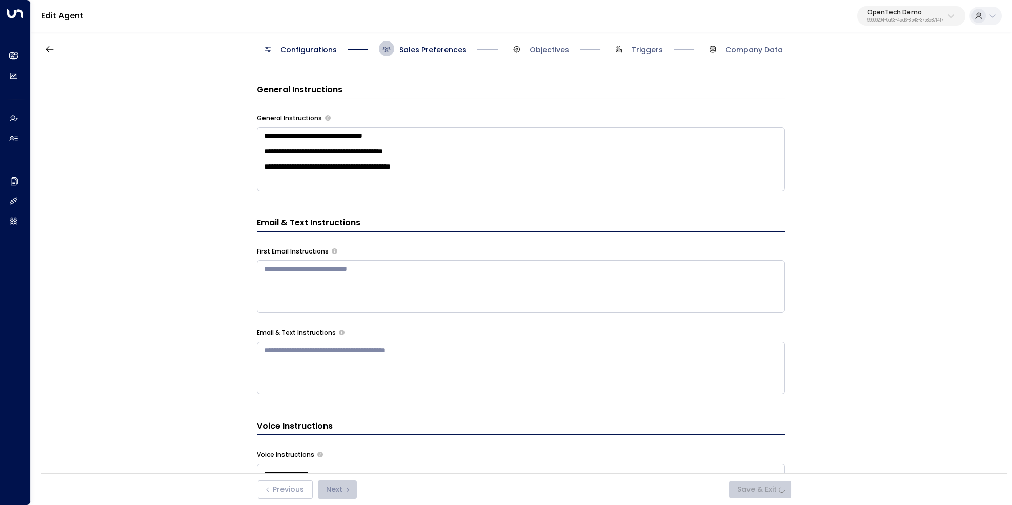
scroll to position [326, 0]
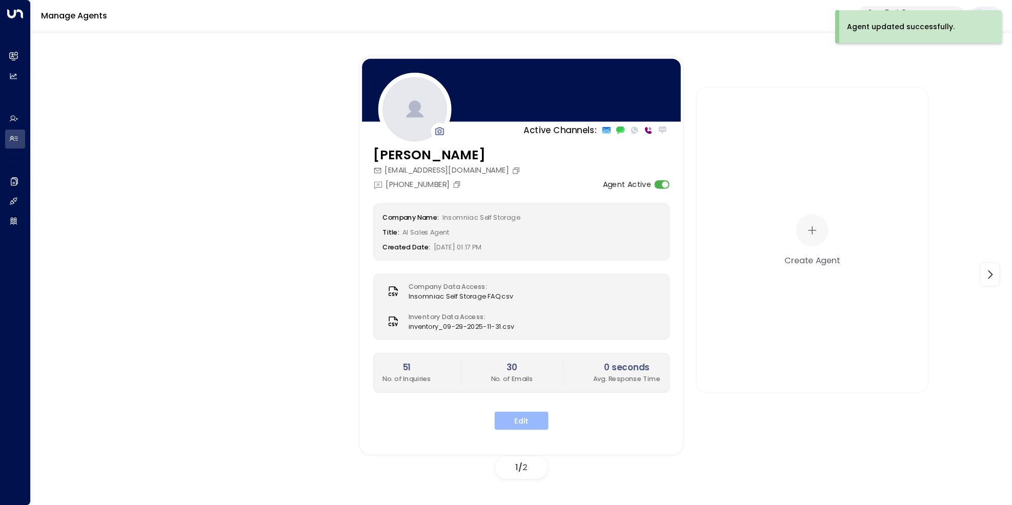
click at [520, 412] on button "Edit" at bounding box center [522, 421] width 54 height 18
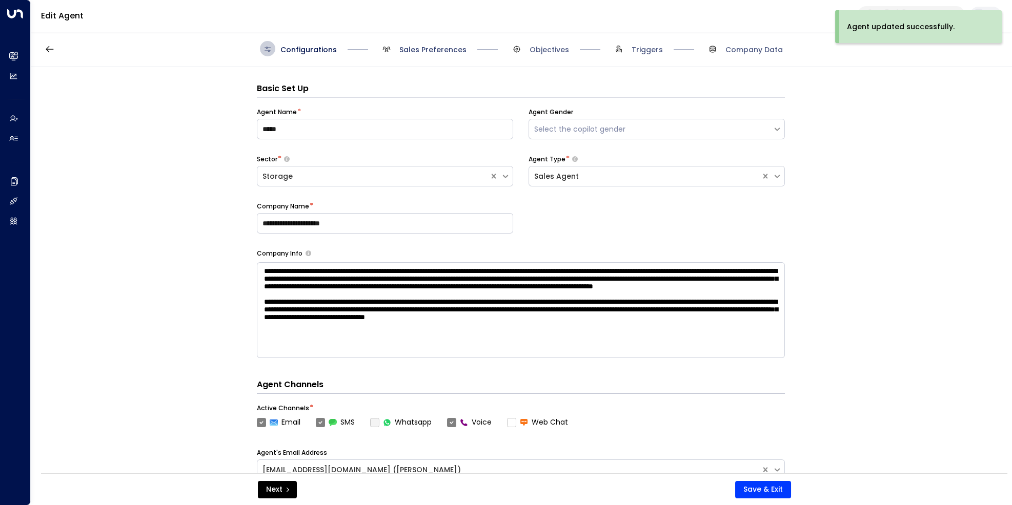
click at [428, 50] on span "Sales Preferences" at bounding box center [432, 50] width 67 height 10
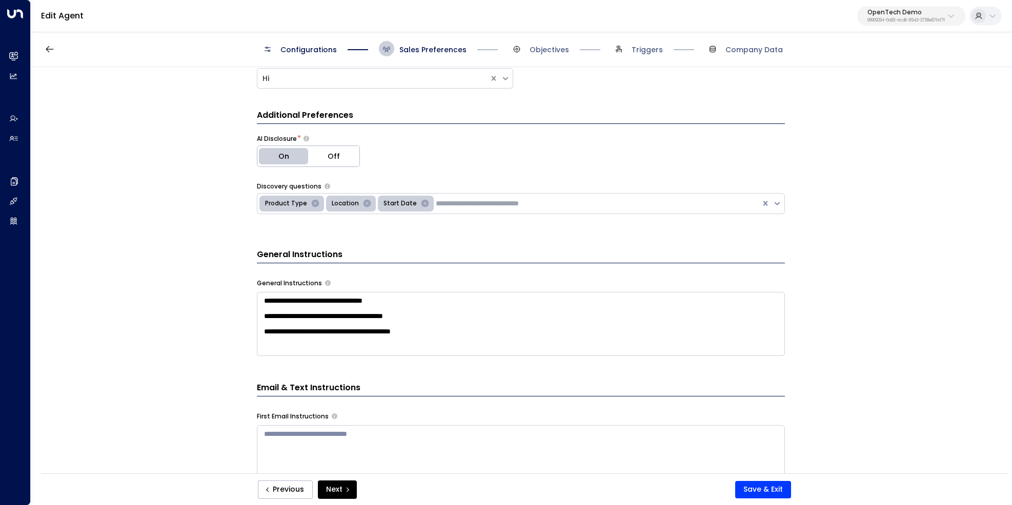
scroll to position [289, 0]
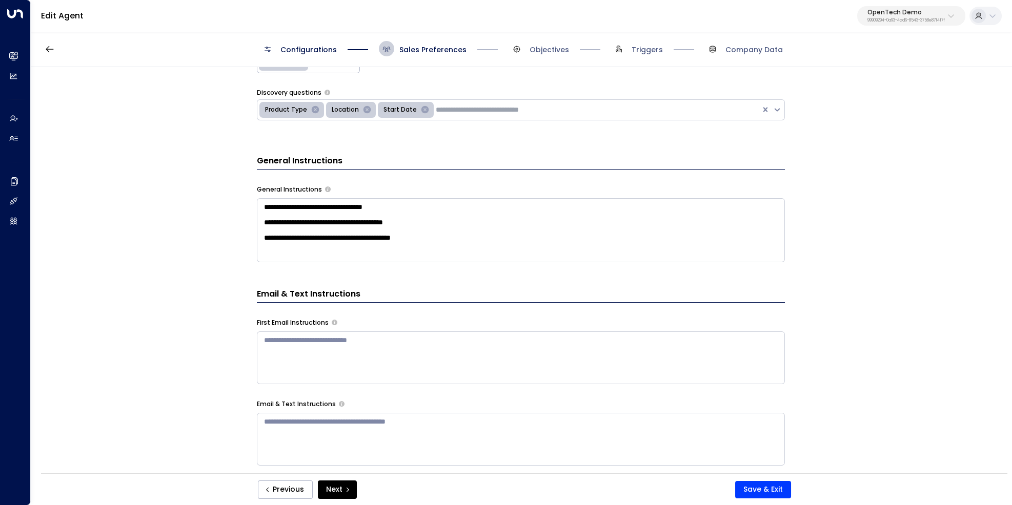
click at [452, 221] on textarea "**********" at bounding box center [521, 230] width 528 height 64
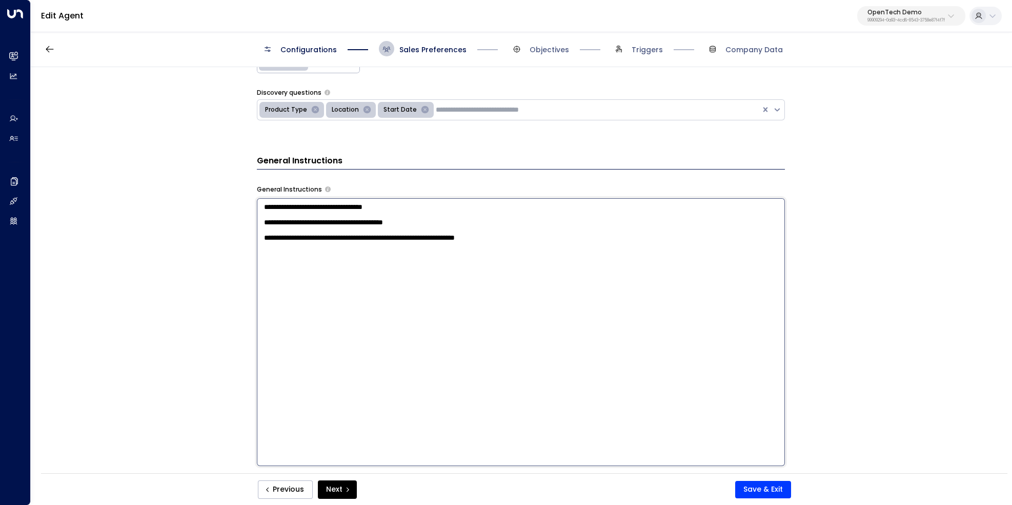
drag, startPoint x: 336, startPoint y: 227, endPoint x: 491, endPoint y: 237, distance: 154.6
click at [438, 228] on textarea "**********" at bounding box center [521, 332] width 528 height 268
click at [595, 249] on textarea "**********" at bounding box center [521, 332] width 528 height 268
paste textarea "**********"
click at [616, 247] on textarea "**********" at bounding box center [521, 332] width 528 height 268
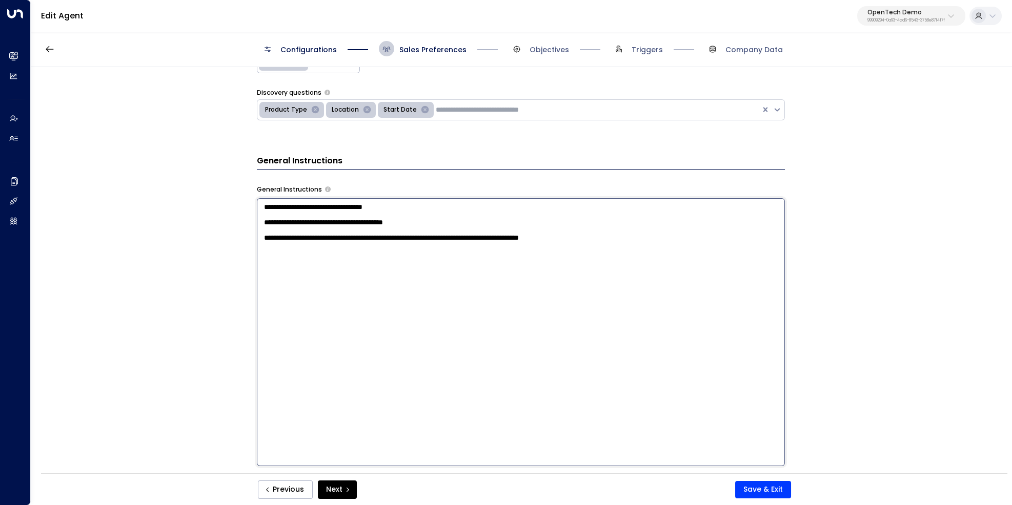
click at [616, 247] on textarea "**********" at bounding box center [521, 332] width 528 height 268
type textarea "**********"
click at [767, 490] on button "Save & Exit" at bounding box center [763, 489] width 56 height 17
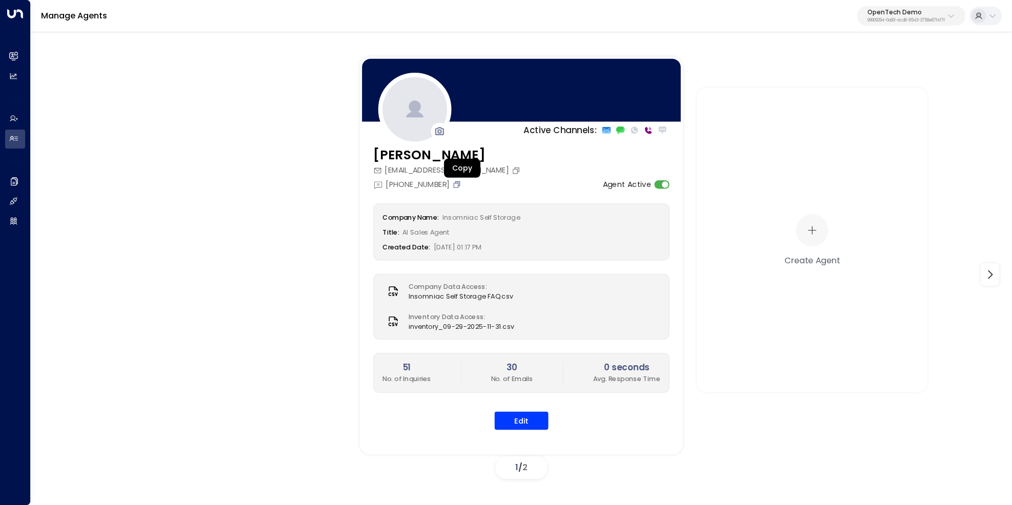
click at [457, 186] on icon "Copy" at bounding box center [457, 184] width 7 height 7
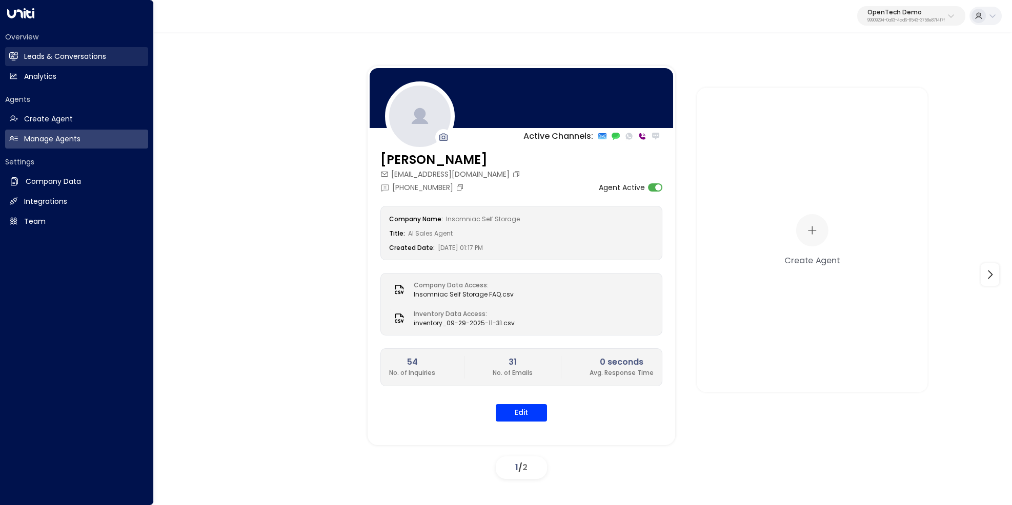
click at [38, 54] on h2 "Leads & Conversations" at bounding box center [65, 56] width 82 height 11
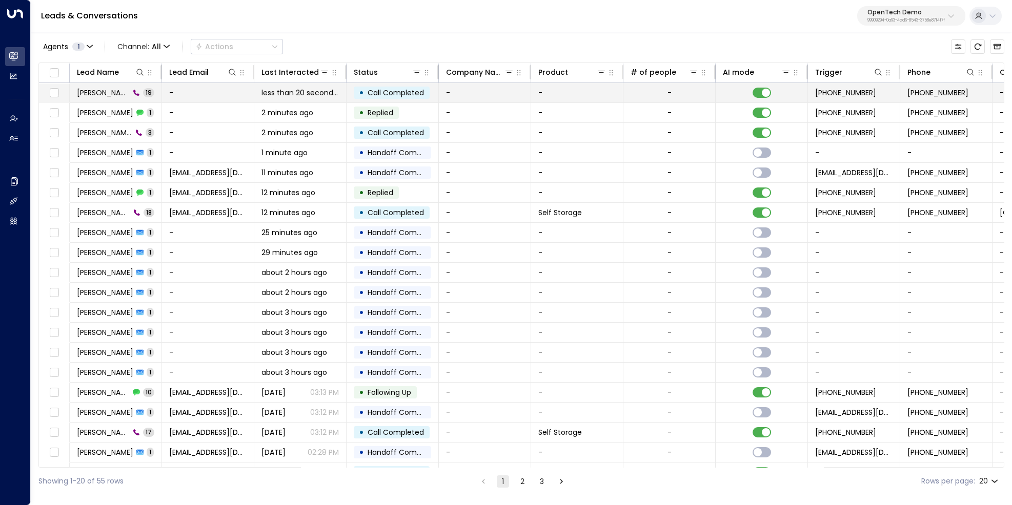
click at [86, 91] on span "[PERSON_NAME]" at bounding box center [103, 93] width 53 height 10
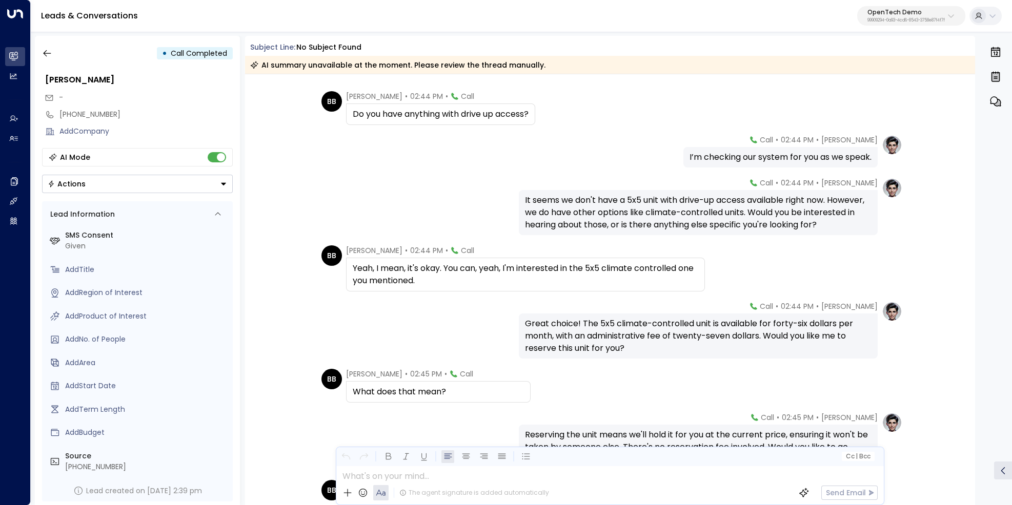
scroll to position [700, 0]
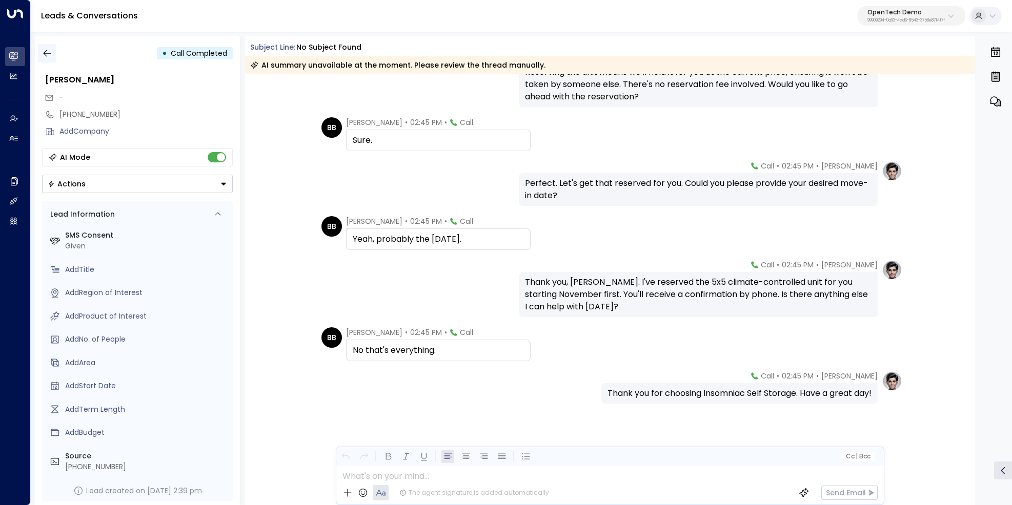
click at [46, 54] on icon "button" at bounding box center [47, 53] width 10 height 10
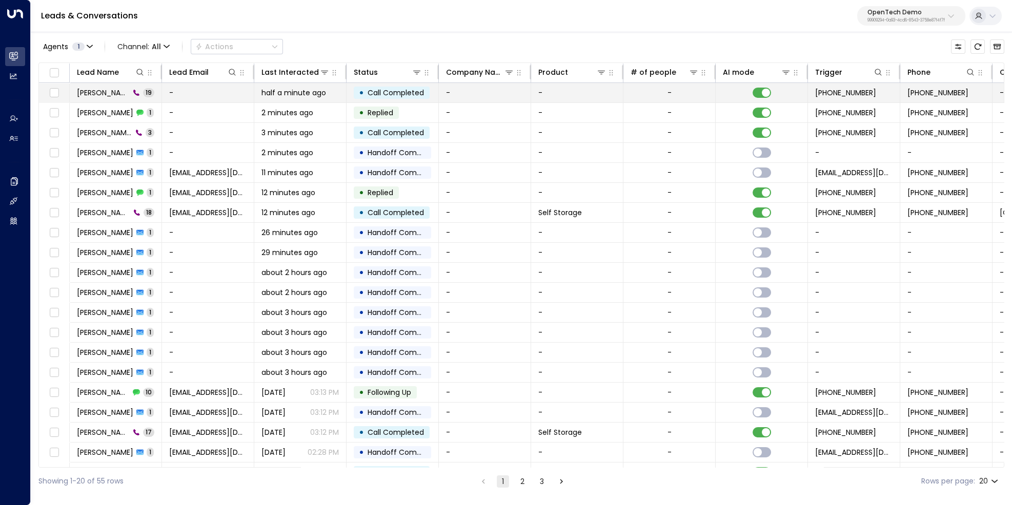
click at [97, 95] on span "[PERSON_NAME]" at bounding box center [103, 93] width 53 height 10
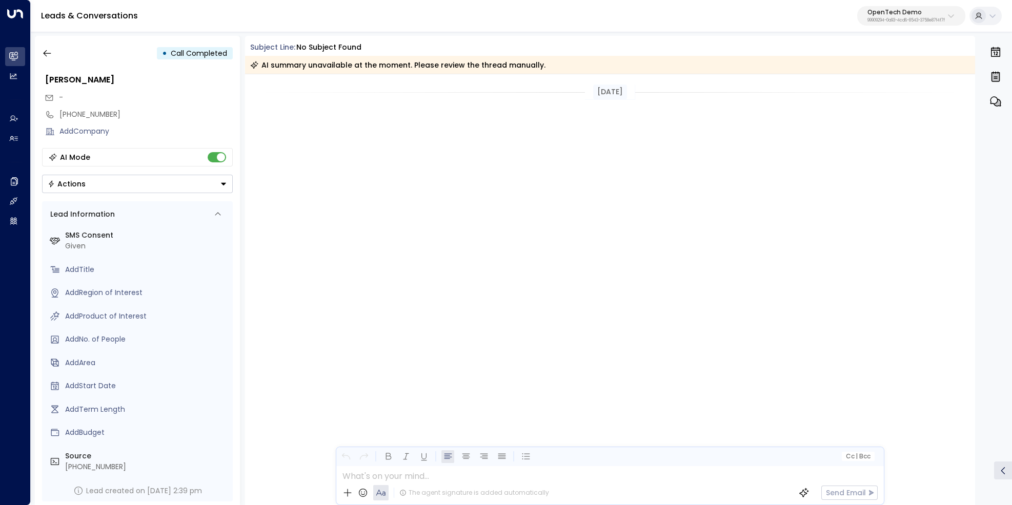
scroll to position [900, 0]
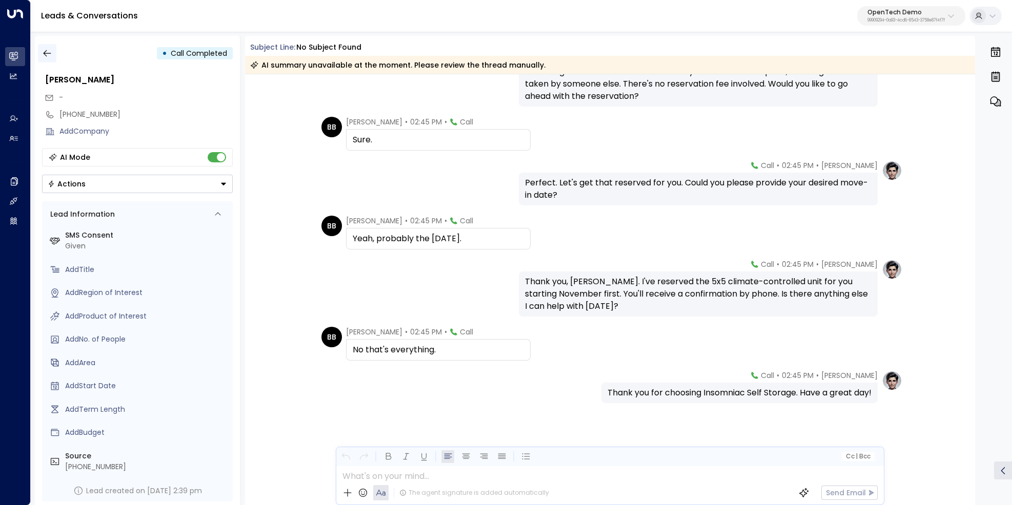
click at [40, 53] on button "button" at bounding box center [47, 53] width 18 height 18
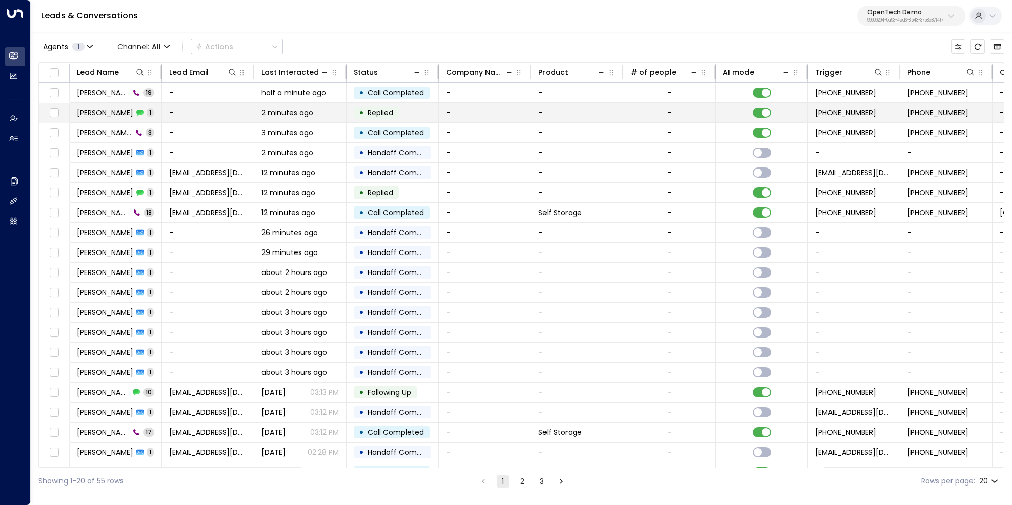
click at [88, 110] on span "[PERSON_NAME]" at bounding box center [105, 113] width 56 height 10
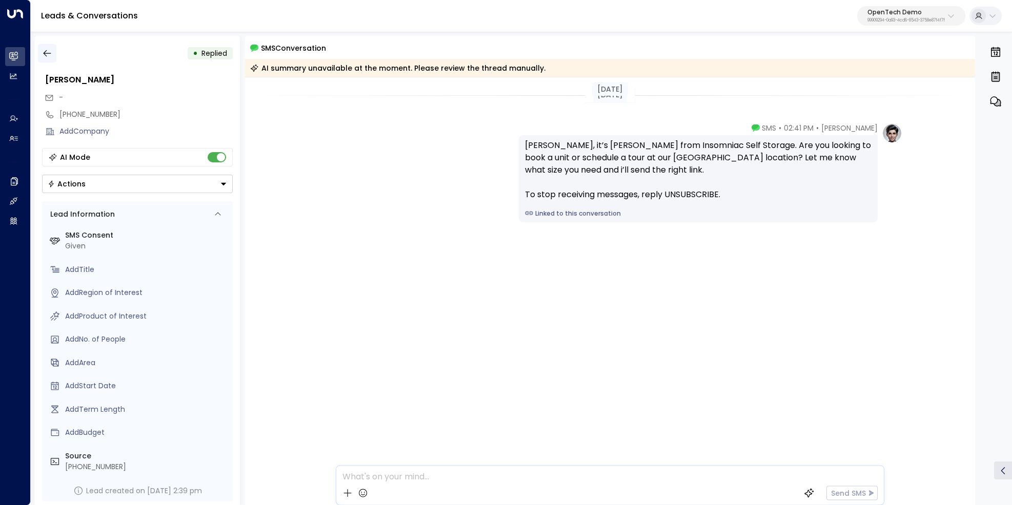
click at [45, 50] on icon "button" at bounding box center [47, 53] width 10 height 10
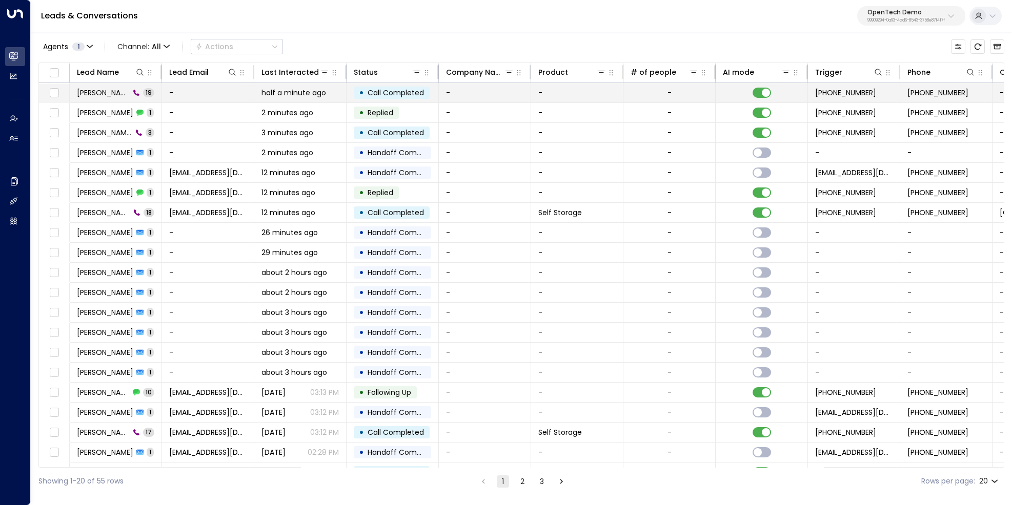
click at [95, 92] on span "[PERSON_NAME]" at bounding box center [103, 93] width 53 height 10
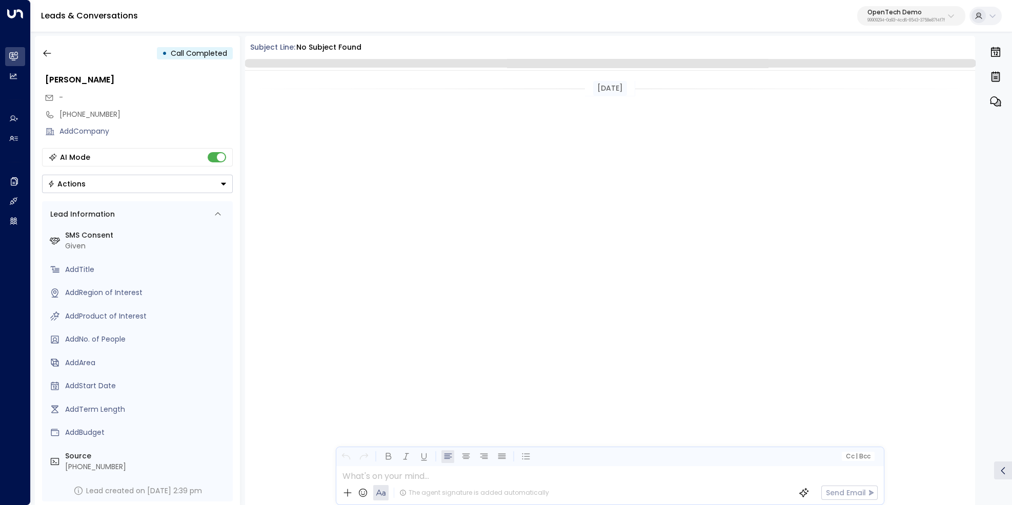
scroll to position [896, 0]
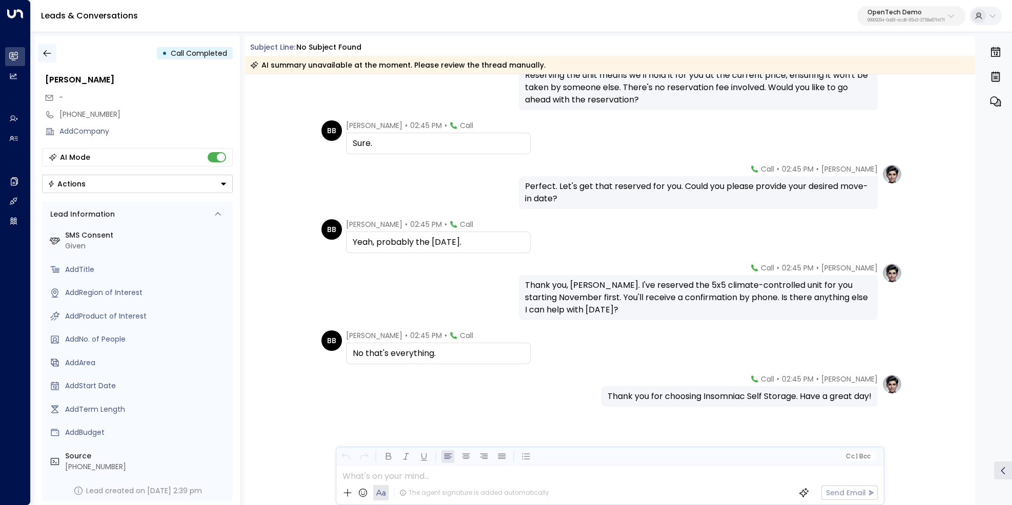
click at [46, 56] on icon "button" at bounding box center [47, 53] width 8 height 7
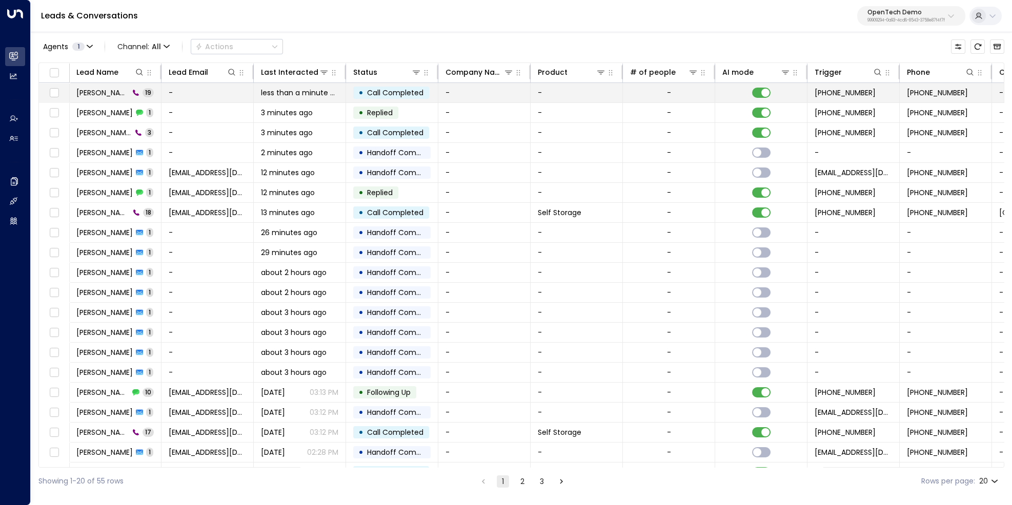
scroll to position [0, 1]
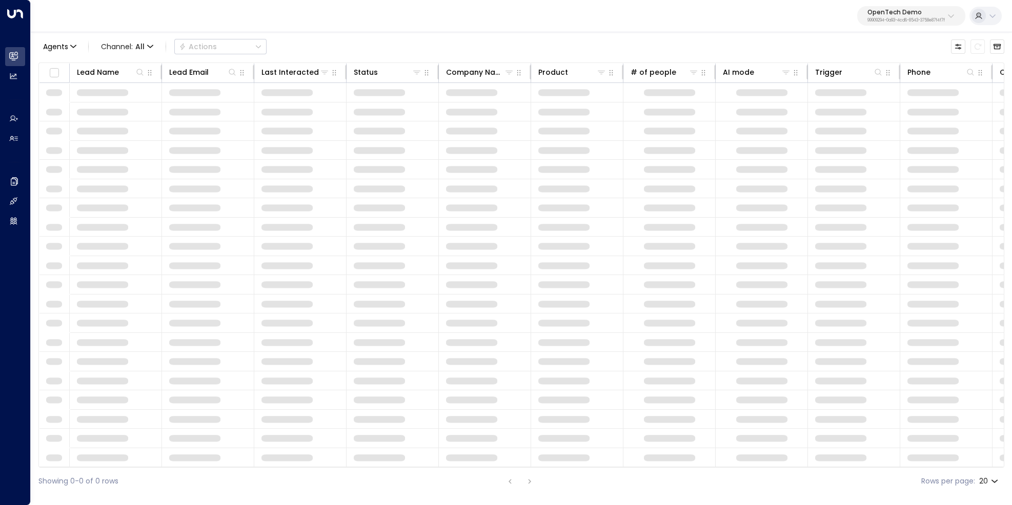
scroll to position [0, 1]
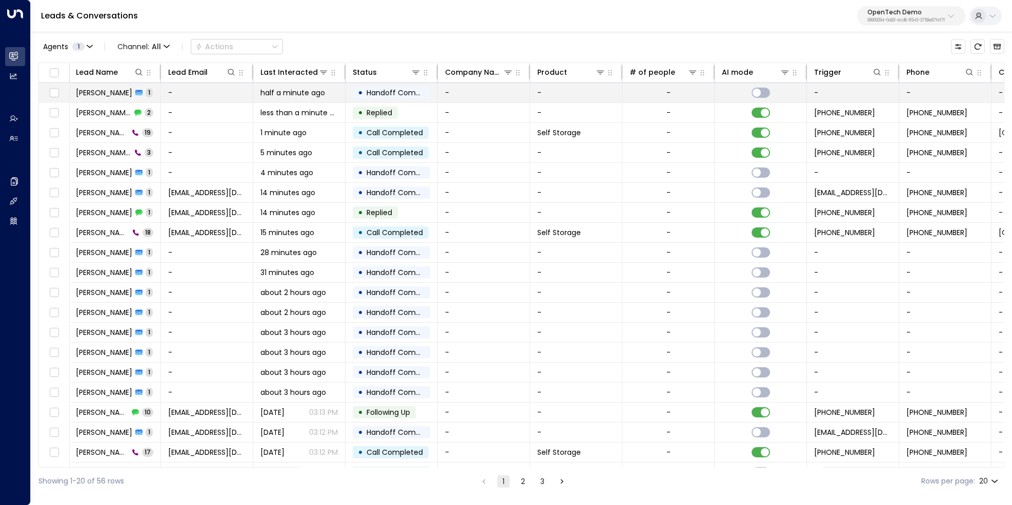
click at [146, 91] on span "1" at bounding box center [149, 92] width 7 height 9
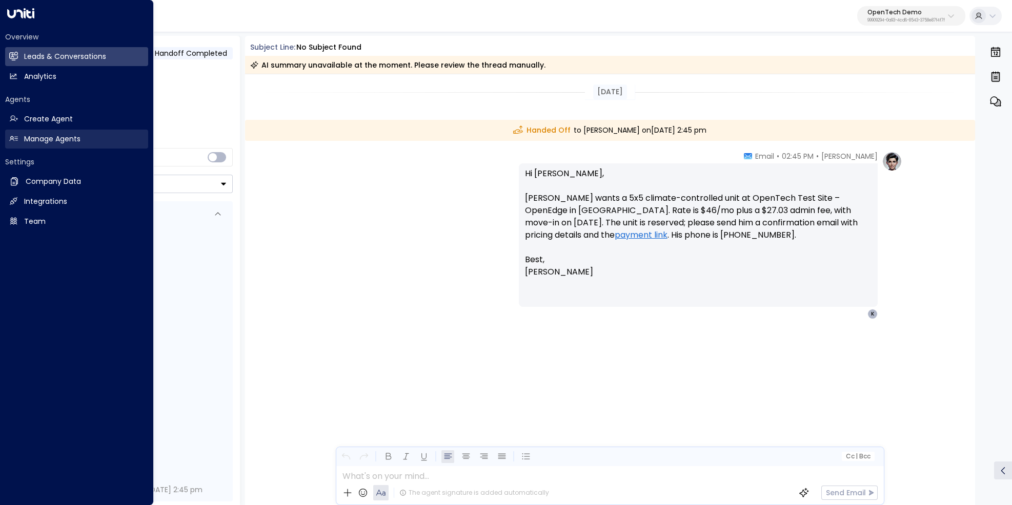
click at [60, 141] on h2 "Manage Agents" at bounding box center [52, 139] width 56 height 11
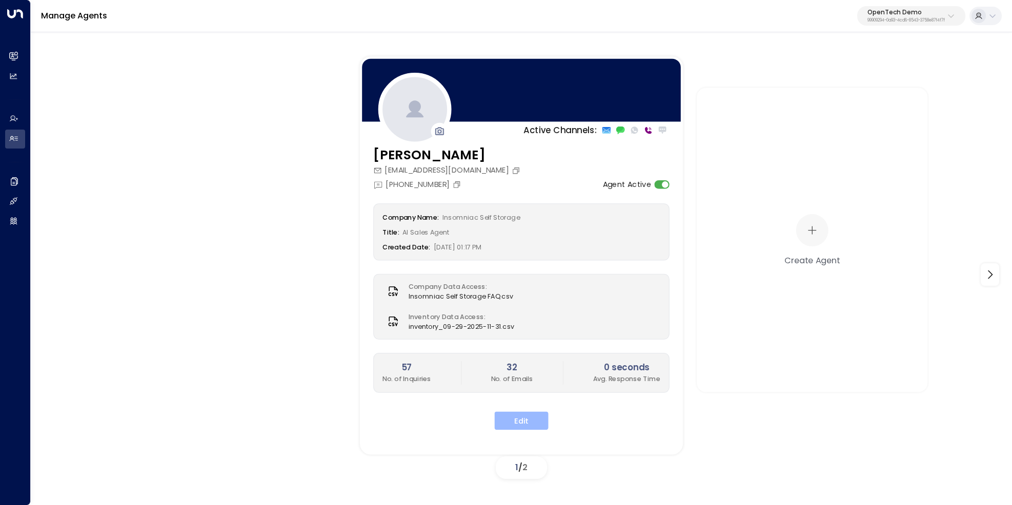
click at [521, 421] on button "Edit" at bounding box center [522, 421] width 54 height 18
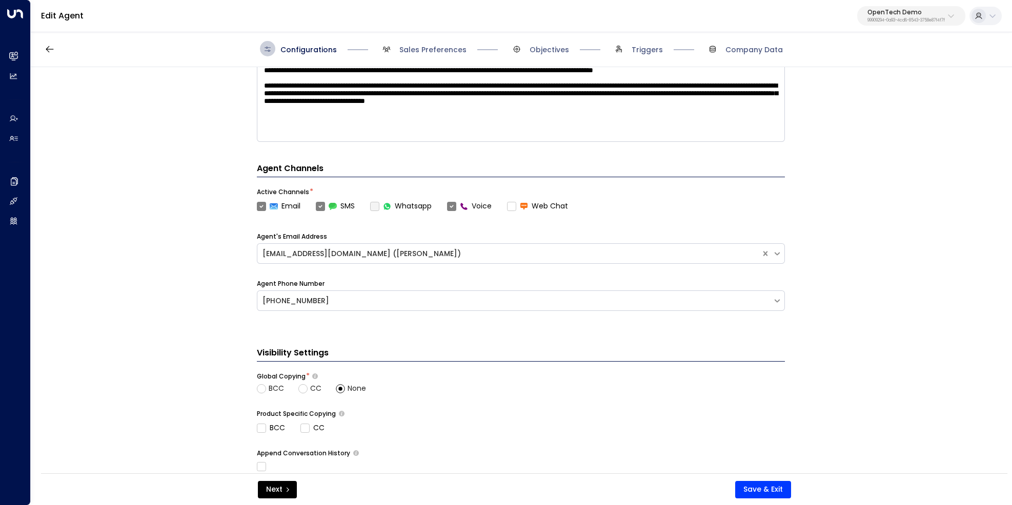
scroll to position [70, 0]
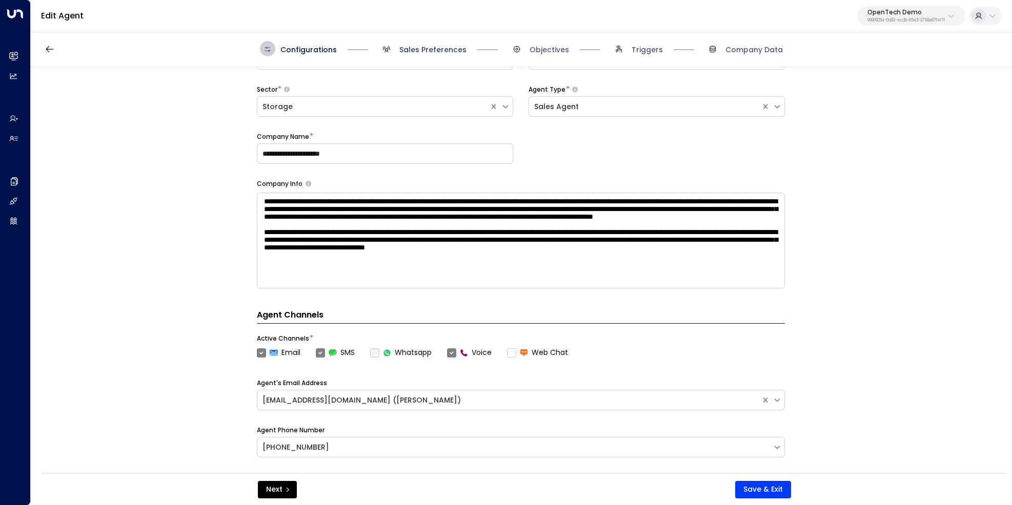
click at [440, 53] on span "Sales Preferences" at bounding box center [432, 50] width 67 height 10
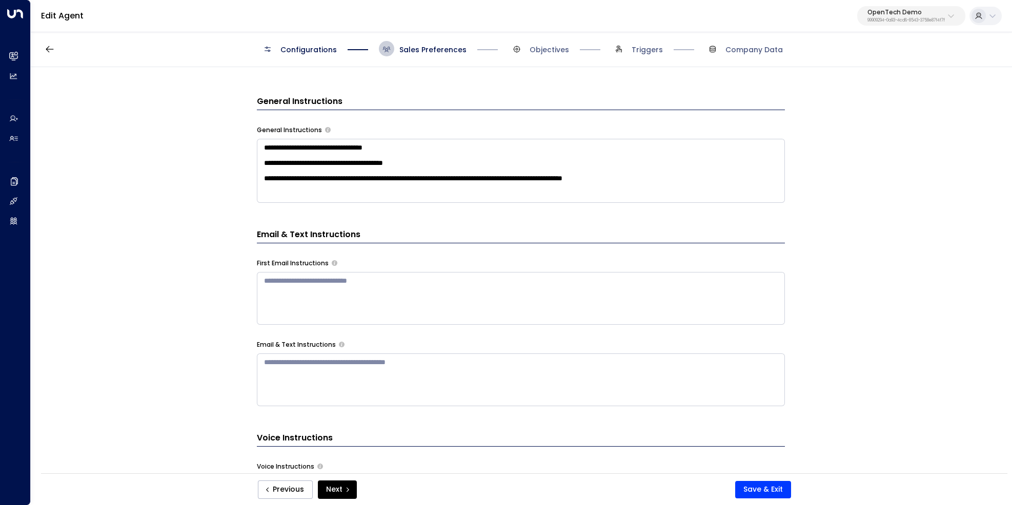
scroll to position [235, 0]
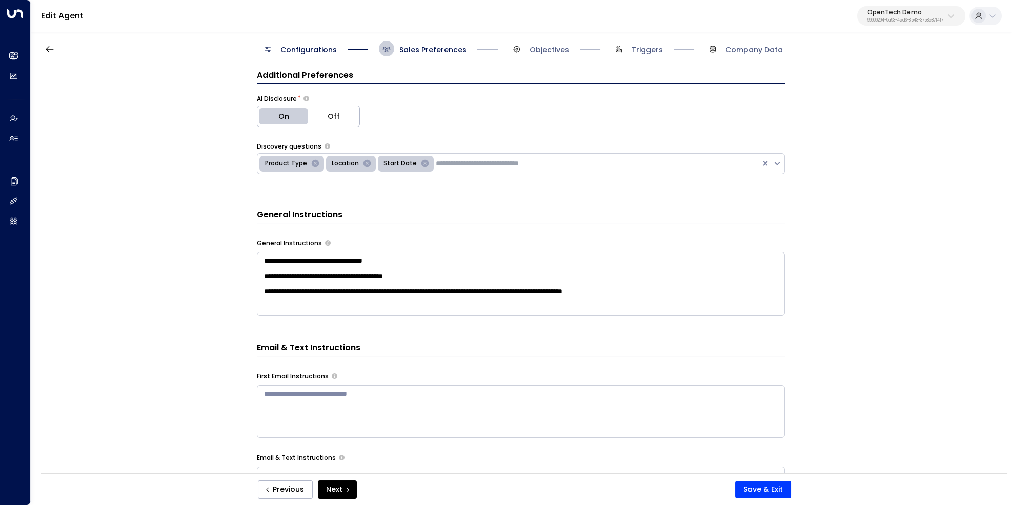
click at [272, 302] on textarea "**********" at bounding box center [521, 284] width 528 height 64
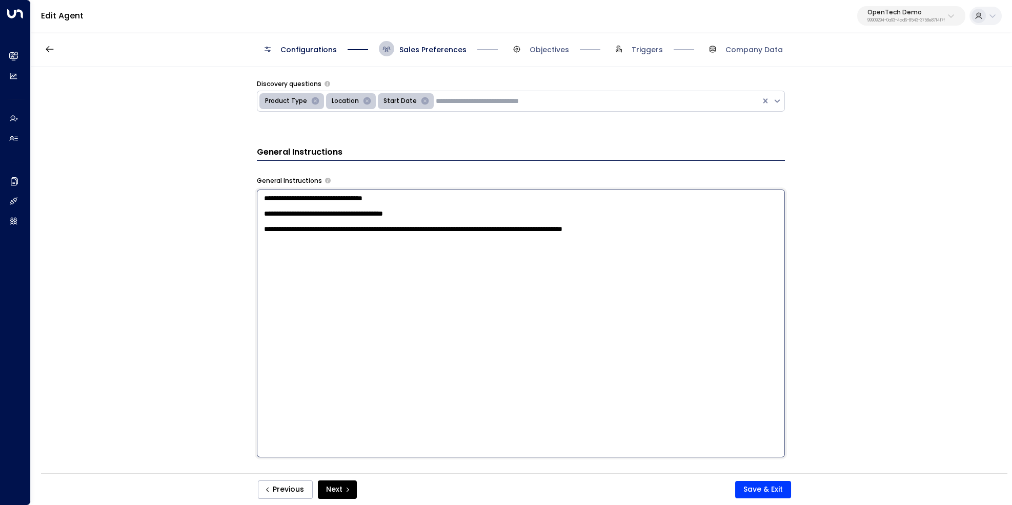
scroll to position [1283, 0]
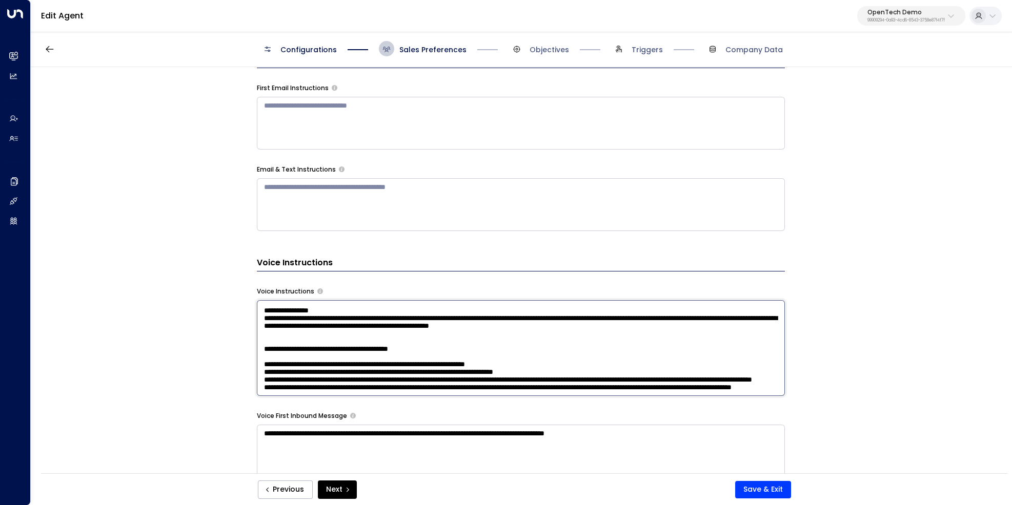
click at [390, 337] on textarea at bounding box center [521, 348] width 528 height 96
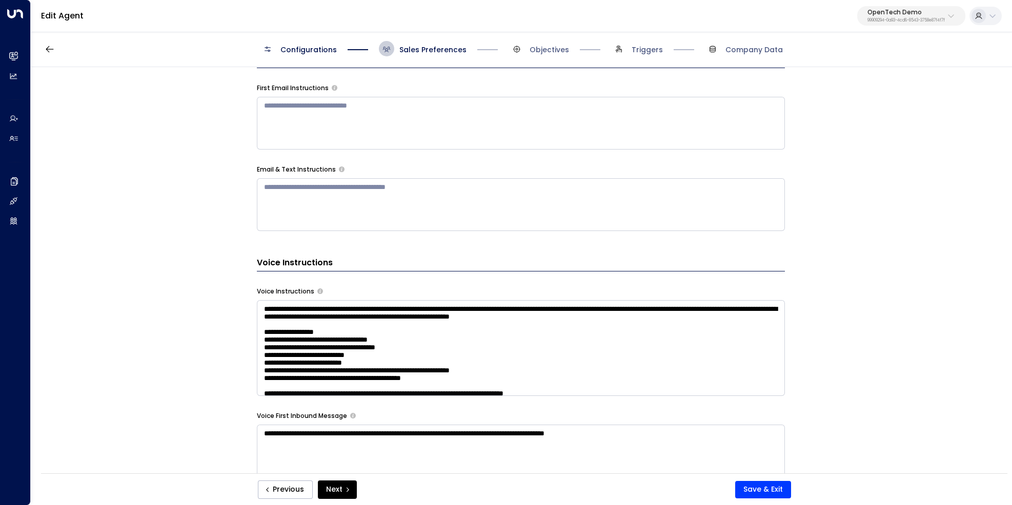
scroll to position [49, 0]
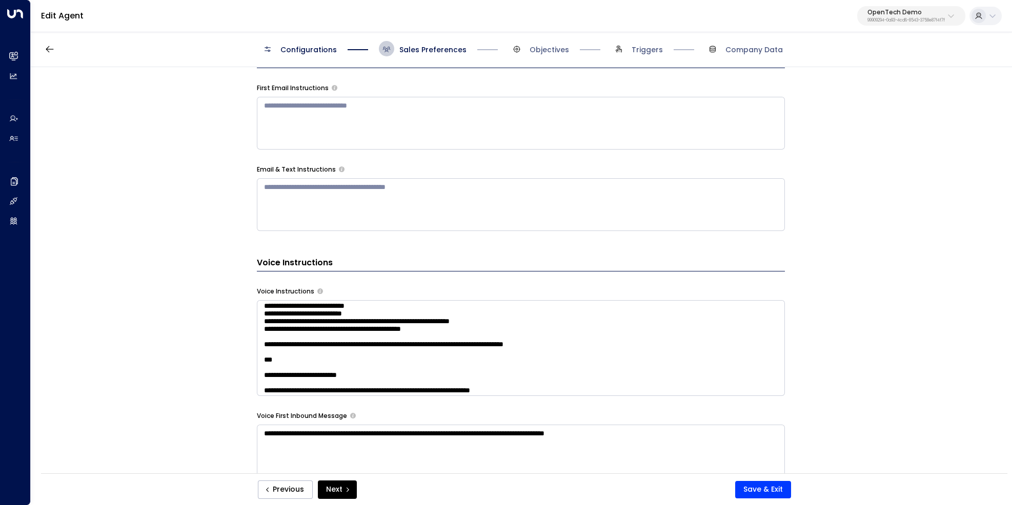
click at [434, 330] on textarea at bounding box center [521, 348] width 528 height 96
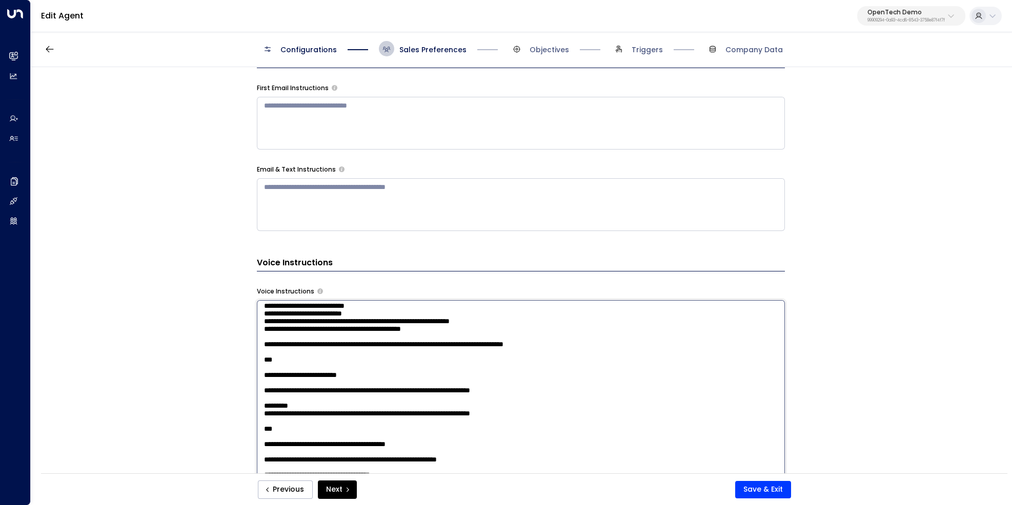
paste textarea "**********"
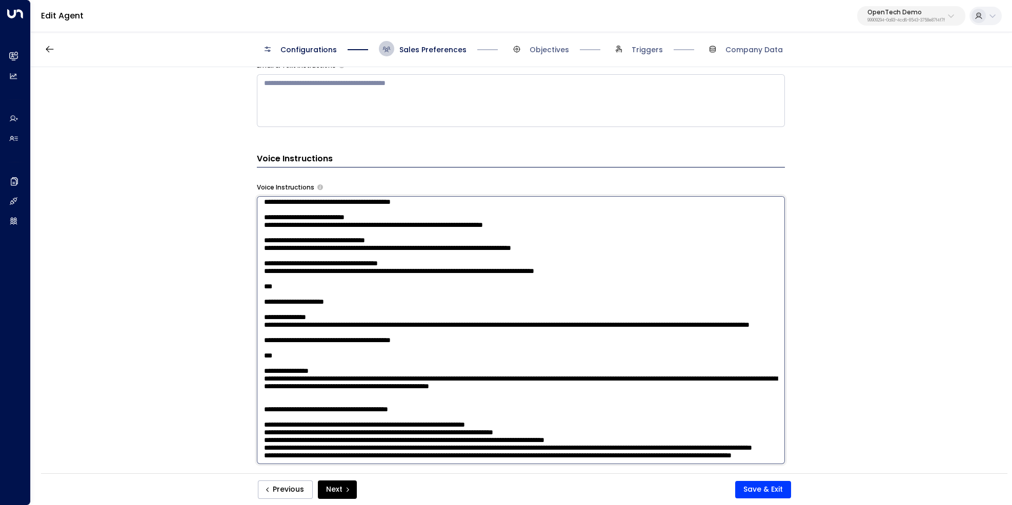
scroll to position [628, 0]
drag, startPoint x: 410, startPoint y: 442, endPoint x: 246, endPoint y: 434, distance: 163.7
click at [257, 434] on textarea at bounding box center [521, 330] width 528 height 268
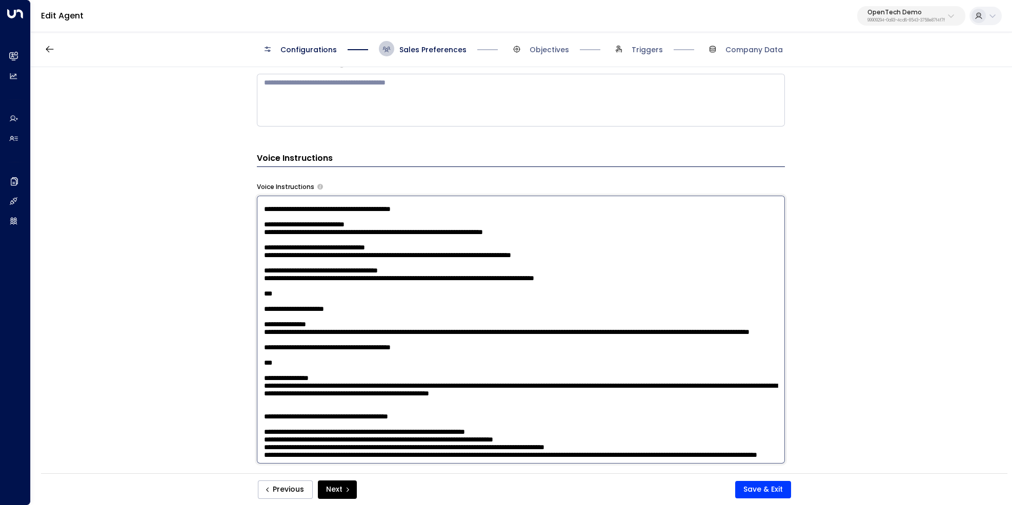
scroll to position [1040, 0]
click at [327, 368] on textarea at bounding box center [521, 330] width 528 height 268
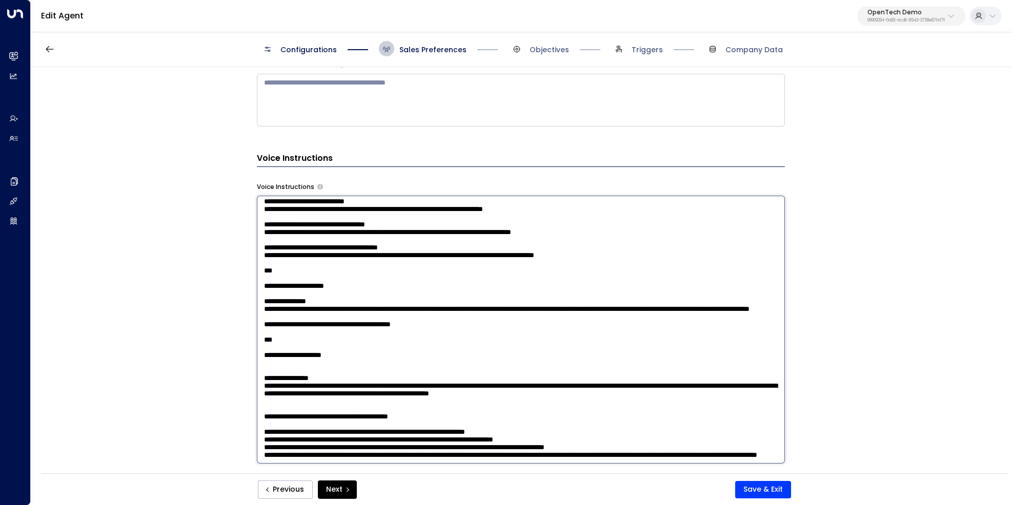
paste textarea "**********"
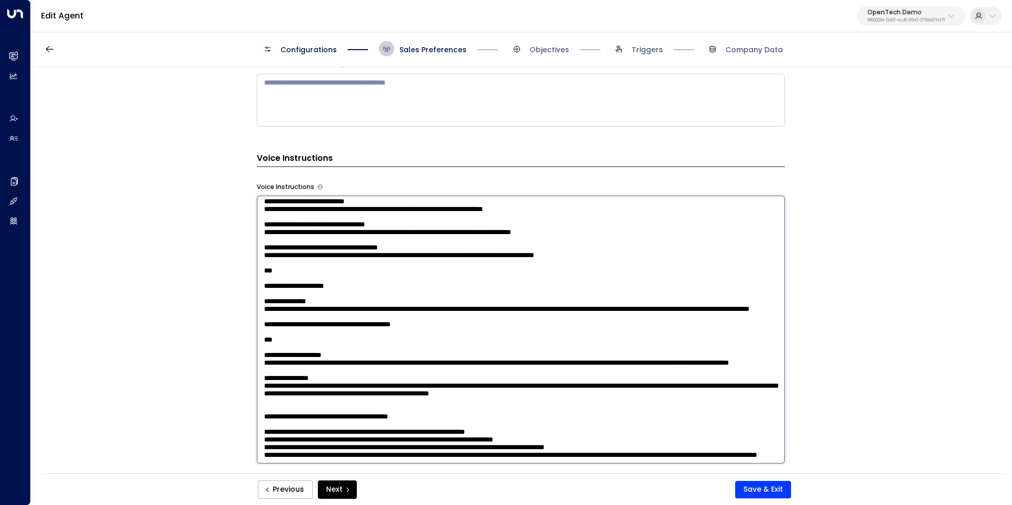
click at [386, 400] on textarea at bounding box center [521, 330] width 528 height 268
click at [586, 398] on textarea at bounding box center [521, 330] width 528 height 268
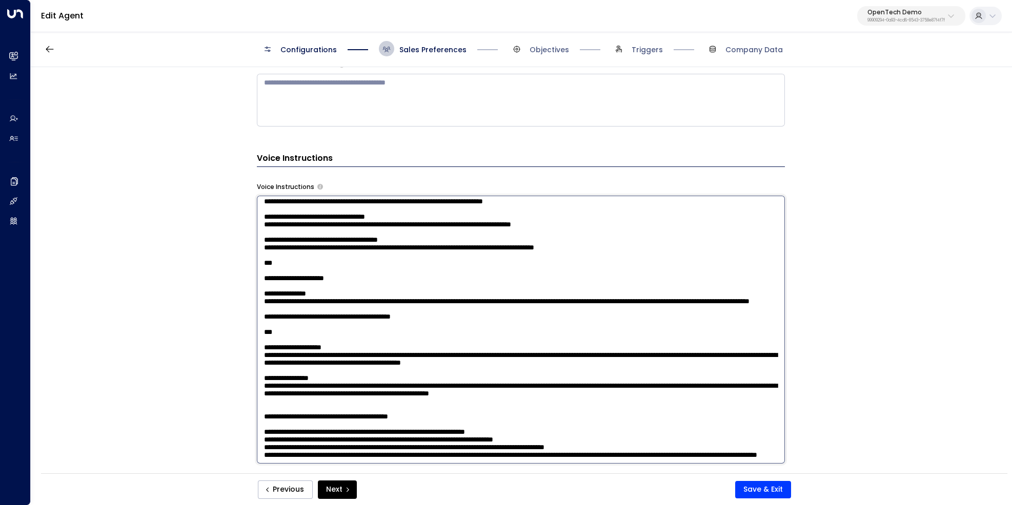
click at [605, 399] on textarea at bounding box center [521, 330] width 528 height 268
click at [561, 400] on textarea at bounding box center [521, 330] width 528 height 268
type textarea "**********"
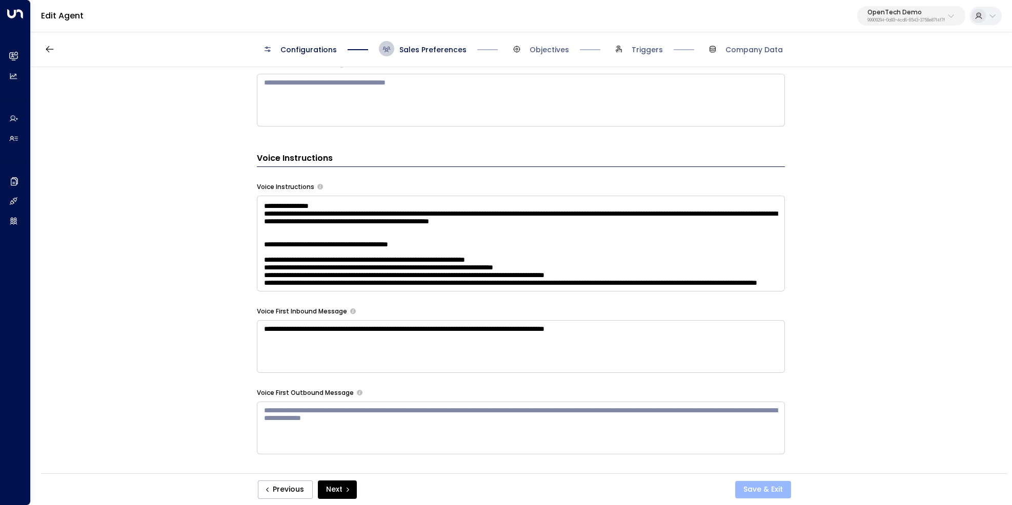
click at [765, 492] on button "Save & Exit" at bounding box center [763, 489] width 56 height 17
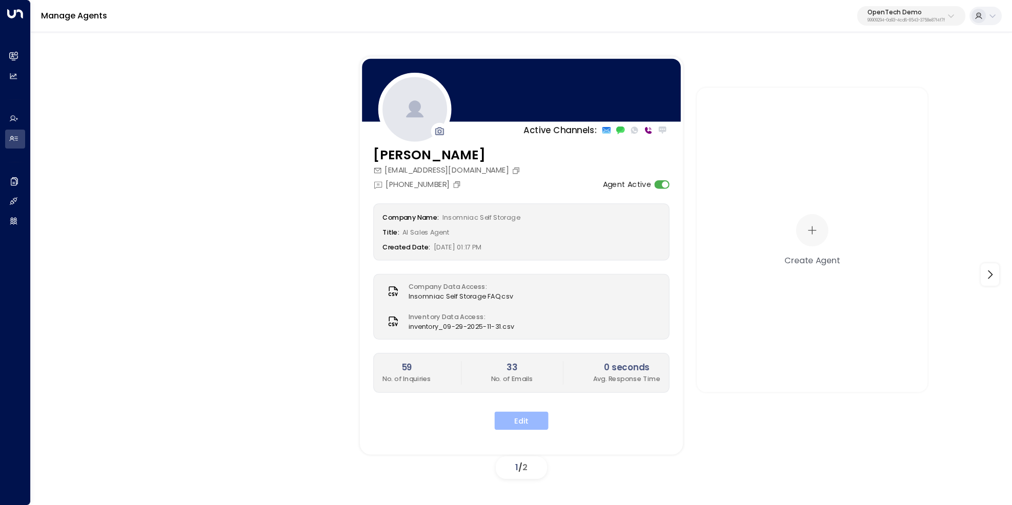
click at [529, 423] on button "Edit" at bounding box center [522, 421] width 54 height 18
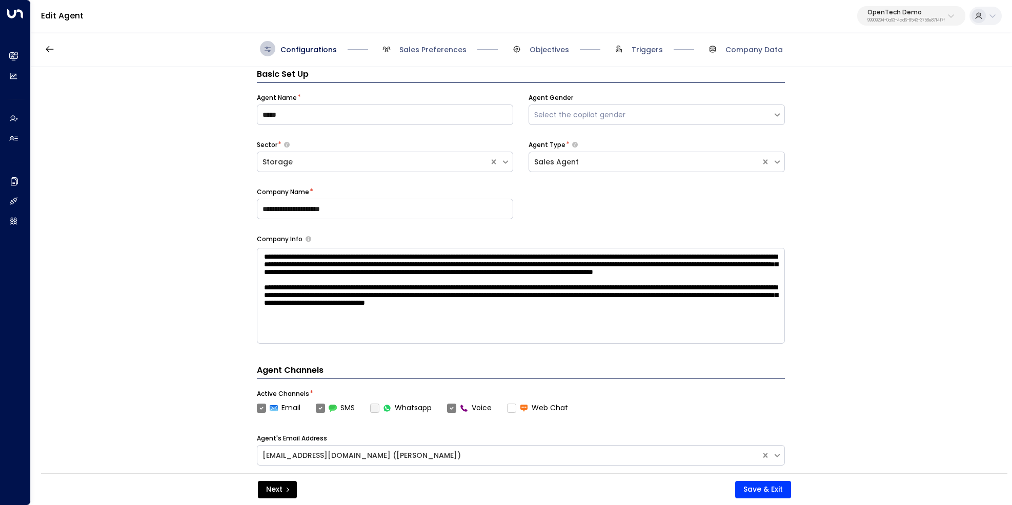
scroll to position [15, 0]
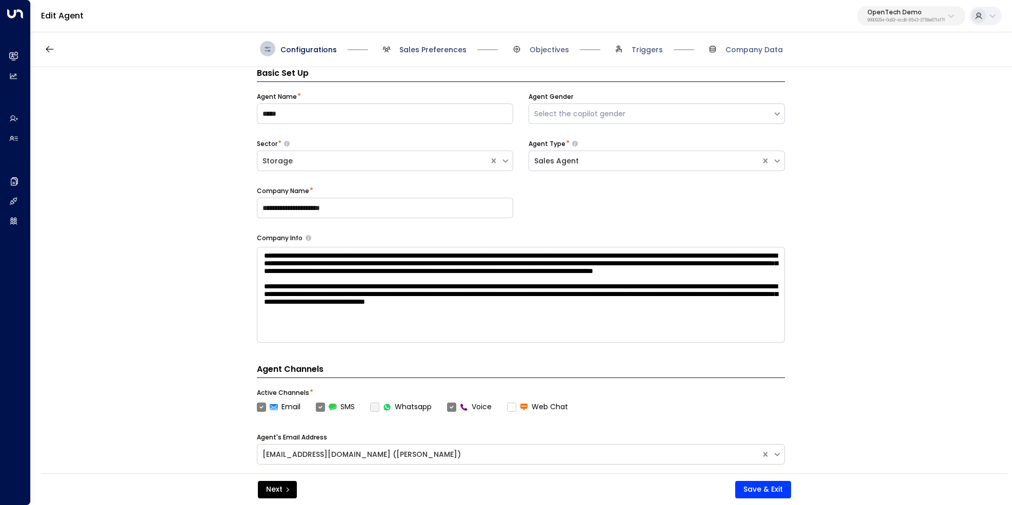
click at [426, 49] on span "Sales Preferences" at bounding box center [432, 50] width 67 height 10
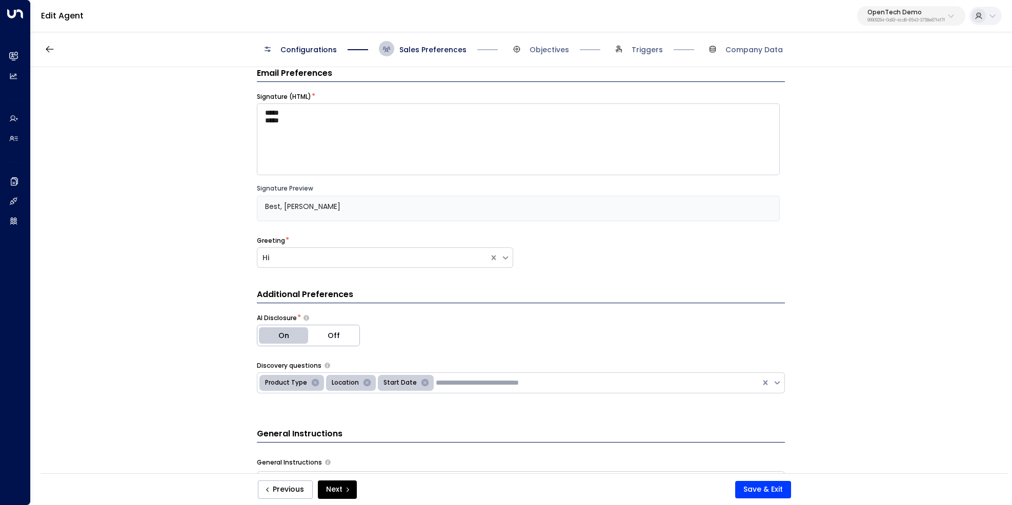
scroll to position [348, 0]
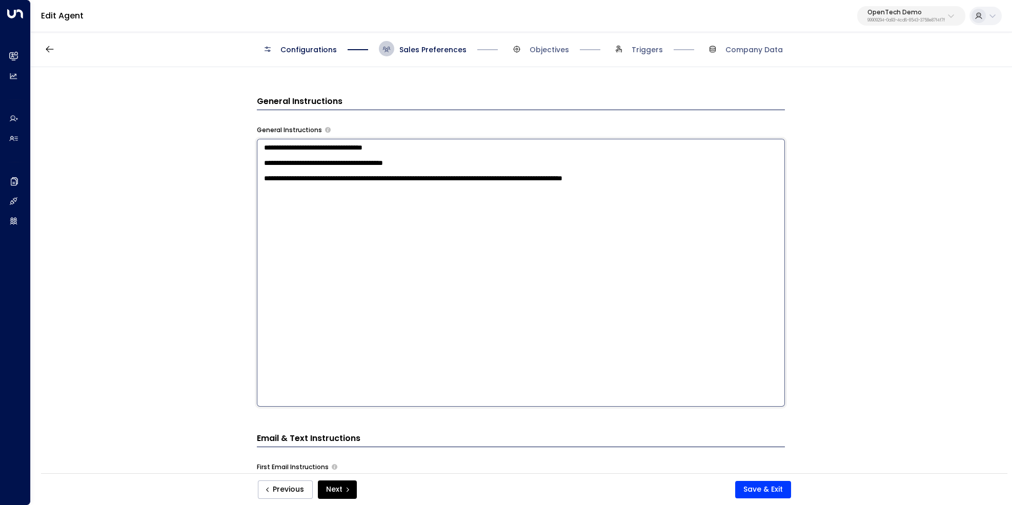
click at [274, 164] on textarea "**********" at bounding box center [521, 273] width 528 height 268
drag, startPoint x: 422, startPoint y: 189, endPoint x: 260, endPoint y: 189, distance: 161.5
click at [260, 189] on textarea "**********" at bounding box center [521, 273] width 528 height 268
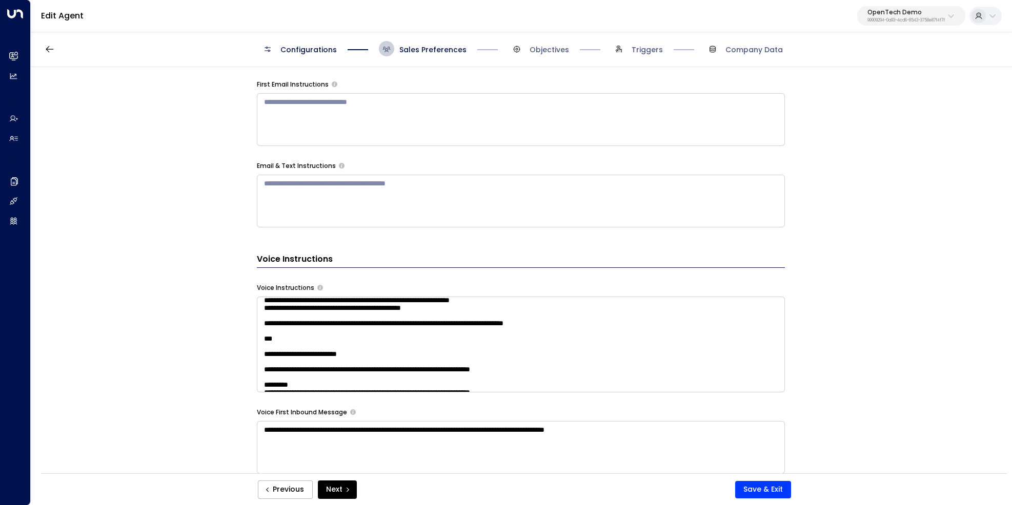
scroll to position [68, 0]
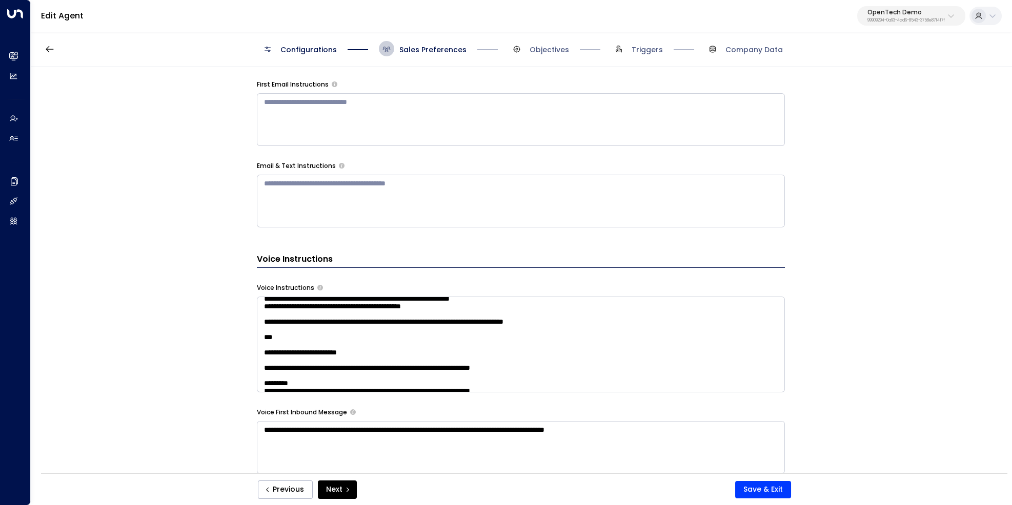
type textarea "**********"
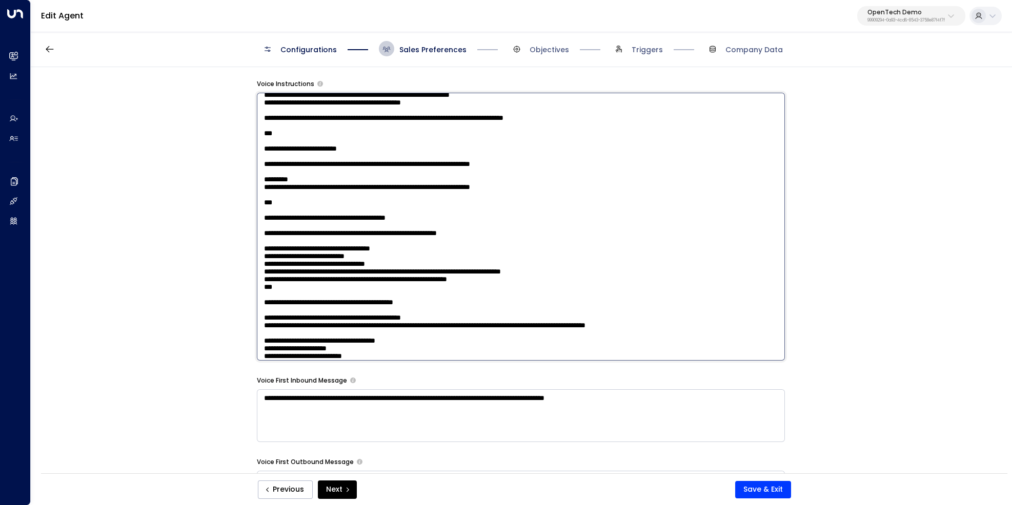
scroll to position [527, 0]
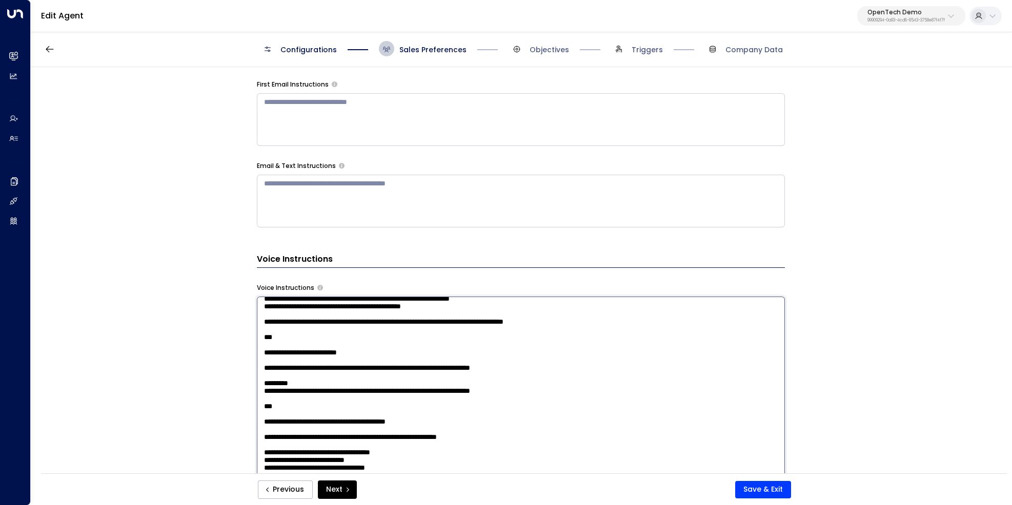
drag, startPoint x: 384, startPoint y: 321, endPoint x: 456, endPoint y: 323, distance: 71.8
click at [456, 323] on textarea at bounding box center [521, 431] width 528 height 268
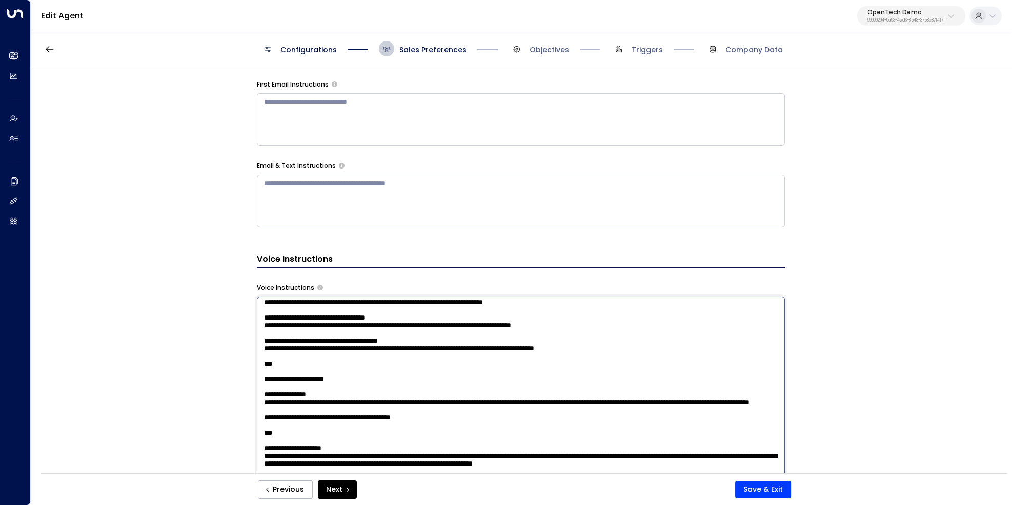
scroll to position [1140, 0]
drag, startPoint x: 743, startPoint y: 412, endPoint x: 242, endPoint y: 391, distance: 501.7
click at [257, 391] on textarea at bounding box center [521, 431] width 528 height 268
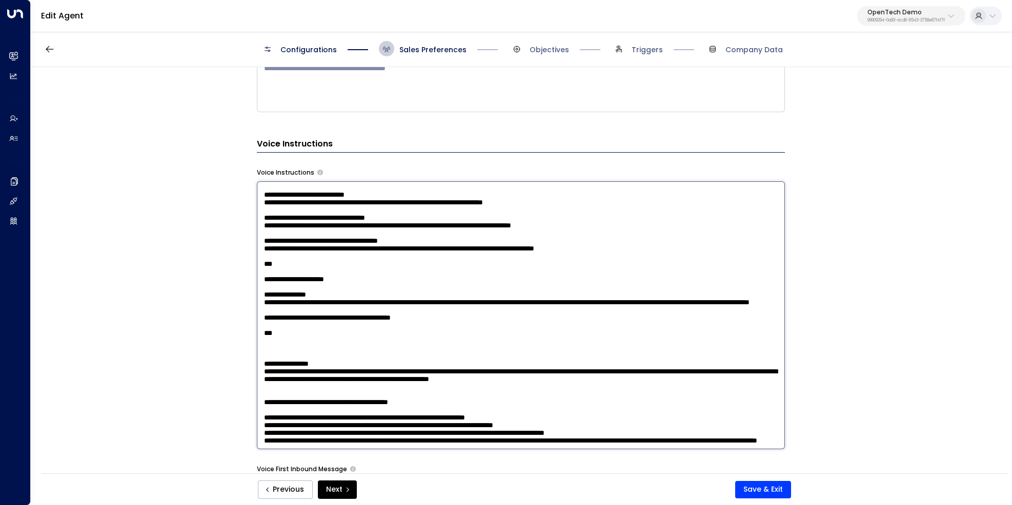
scroll to position [642, 0]
paste textarea "**********"
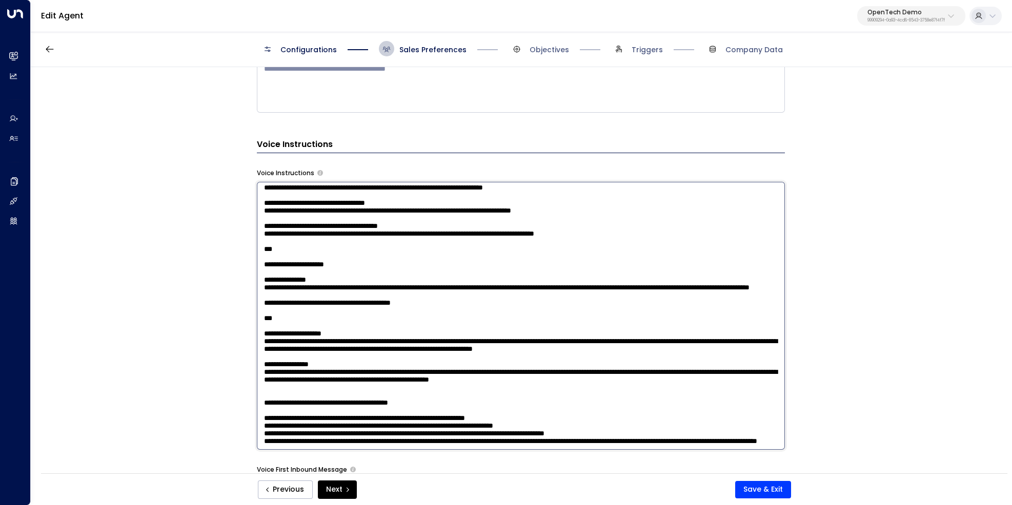
click at [324, 328] on textarea at bounding box center [521, 316] width 528 height 268
type textarea "**********"
click at [760, 487] on button "Save & Exit" at bounding box center [763, 489] width 56 height 17
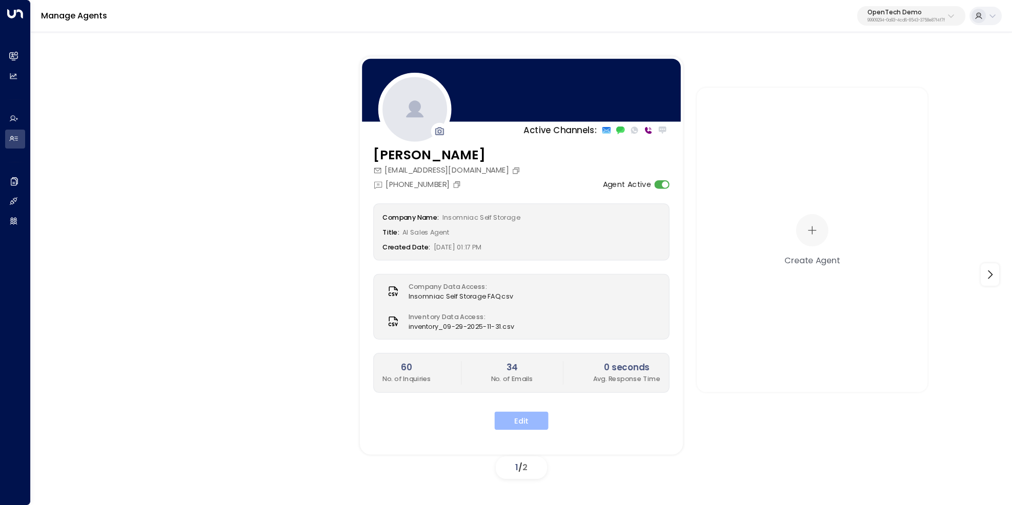
click at [522, 423] on button "Edit" at bounding box center [522, 421] width 54 height 18
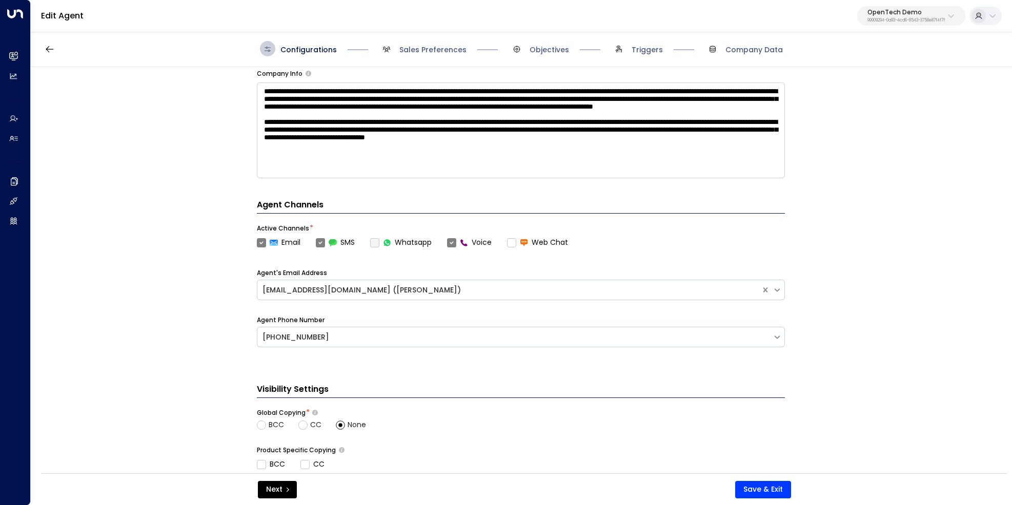
scroll to position [129, 0]
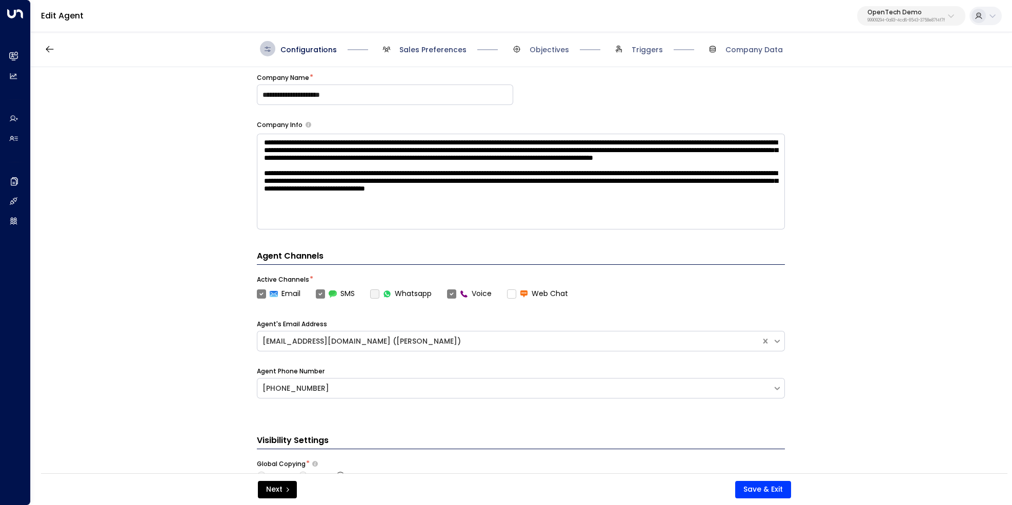
click at [440, 53] on span "Sales Preferences" at bounding box center [432, 50] width 67 height 10
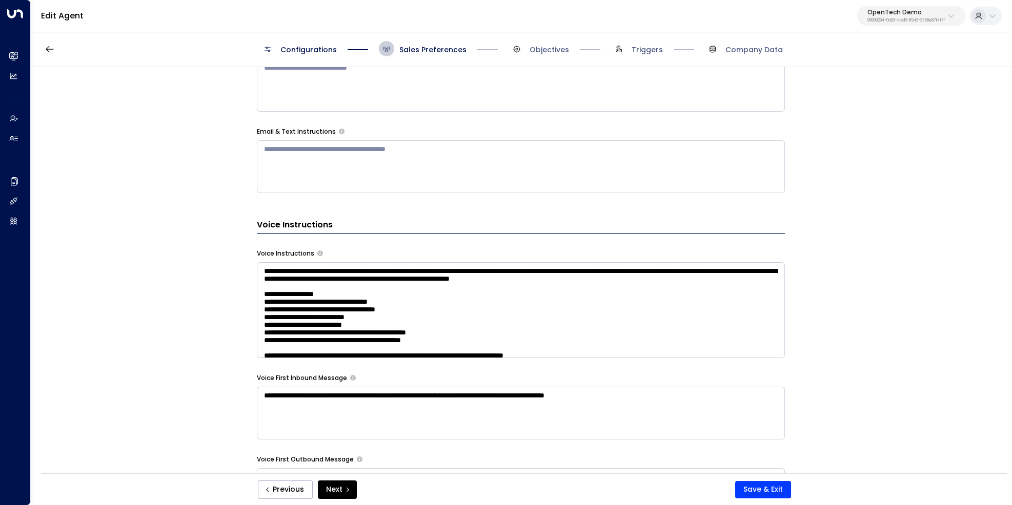
scroll to position [585, 0]
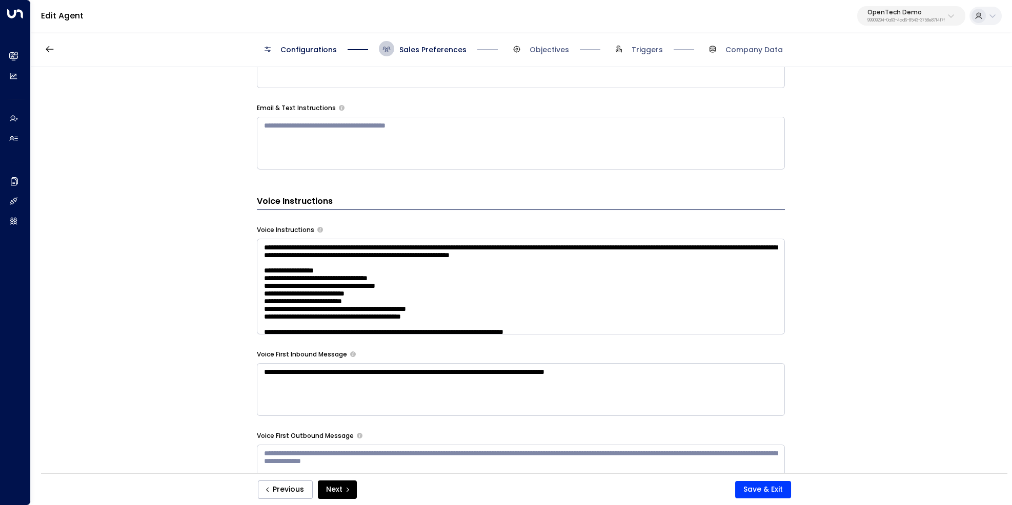
click at [755, 316] on textarea at bounding box center [521, 287] width 528 height 96
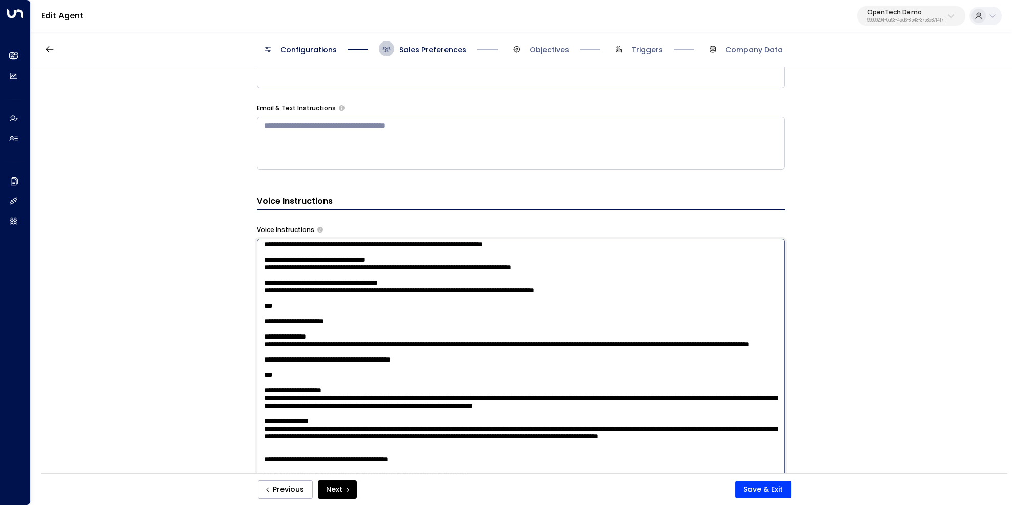
scroll to position [1176, 0]
drag, startPoint x: 275, startPoint y: 351, endPoint x: 323, endPoint y: 353, distance: 48.8
click at [323, 353] on textarea at bounding box center [521, 373] width 528 height 268
click at [511, 353] on textarea at bounding box center [521, 373] width 528 height 268
type textarea "**********"
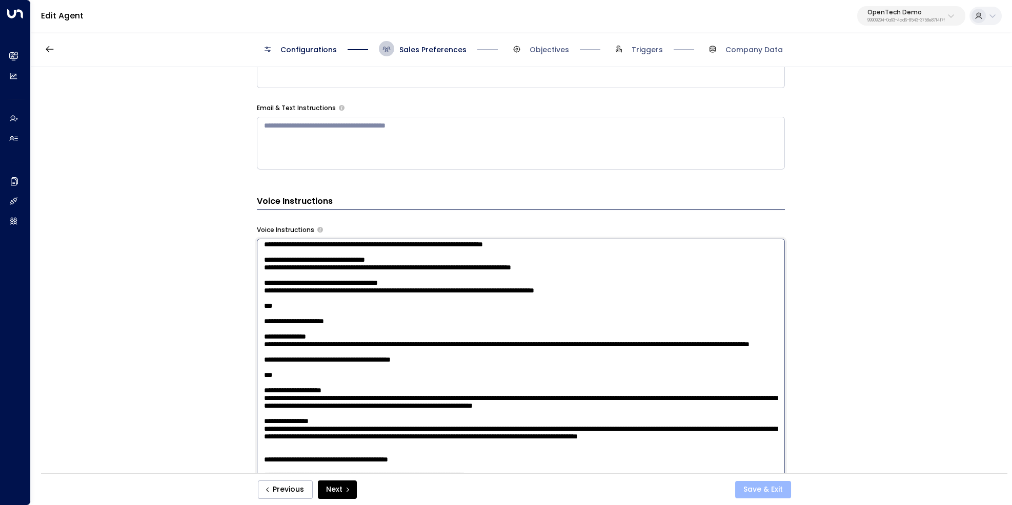
click at [771, 491] on button "Save & Exit" at bounding box center [763, 489] width 56 height 17
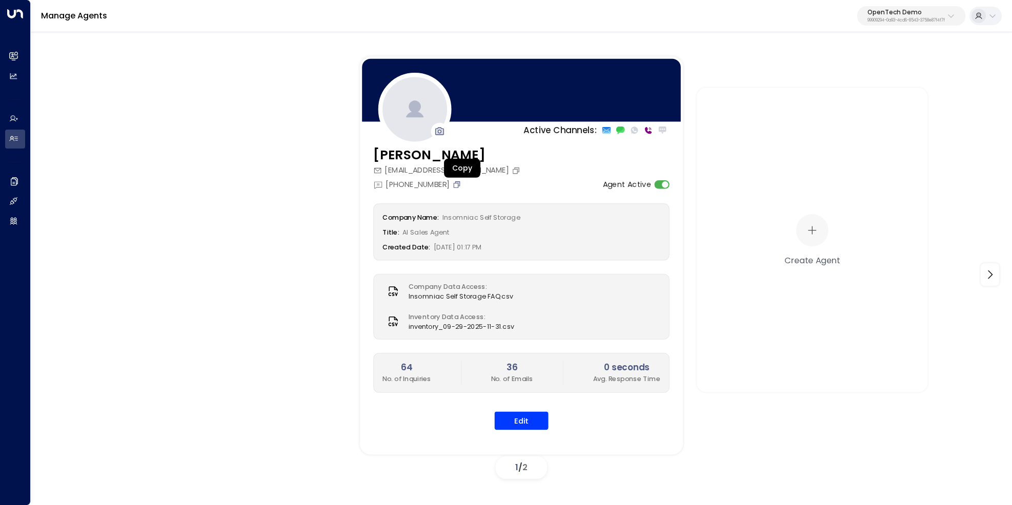
click at [459, 184] on icon "Copy" at bounding box center [457, 184] width 9 height 9
